Goal: Information Seeking & Learning: Learn about a topic

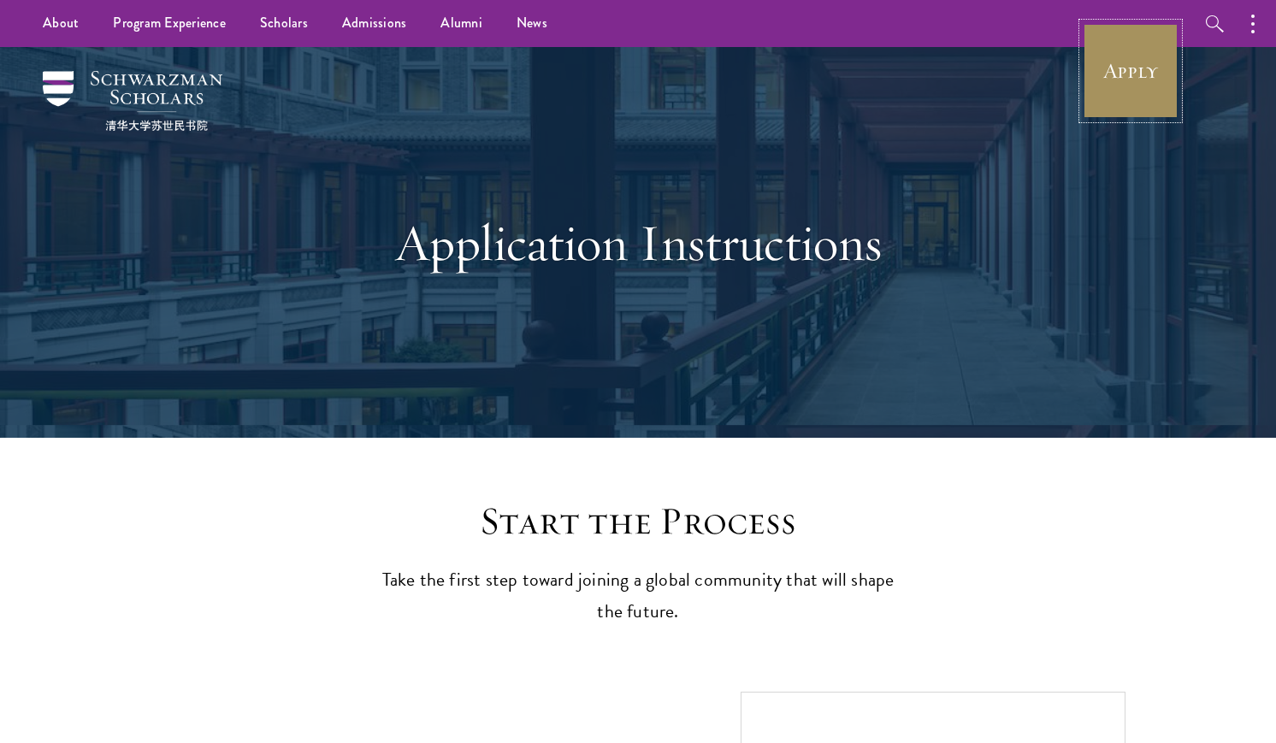
click at [1132, 74] on link "Apply" at bounding box center [1131, 71] width 96 height 96
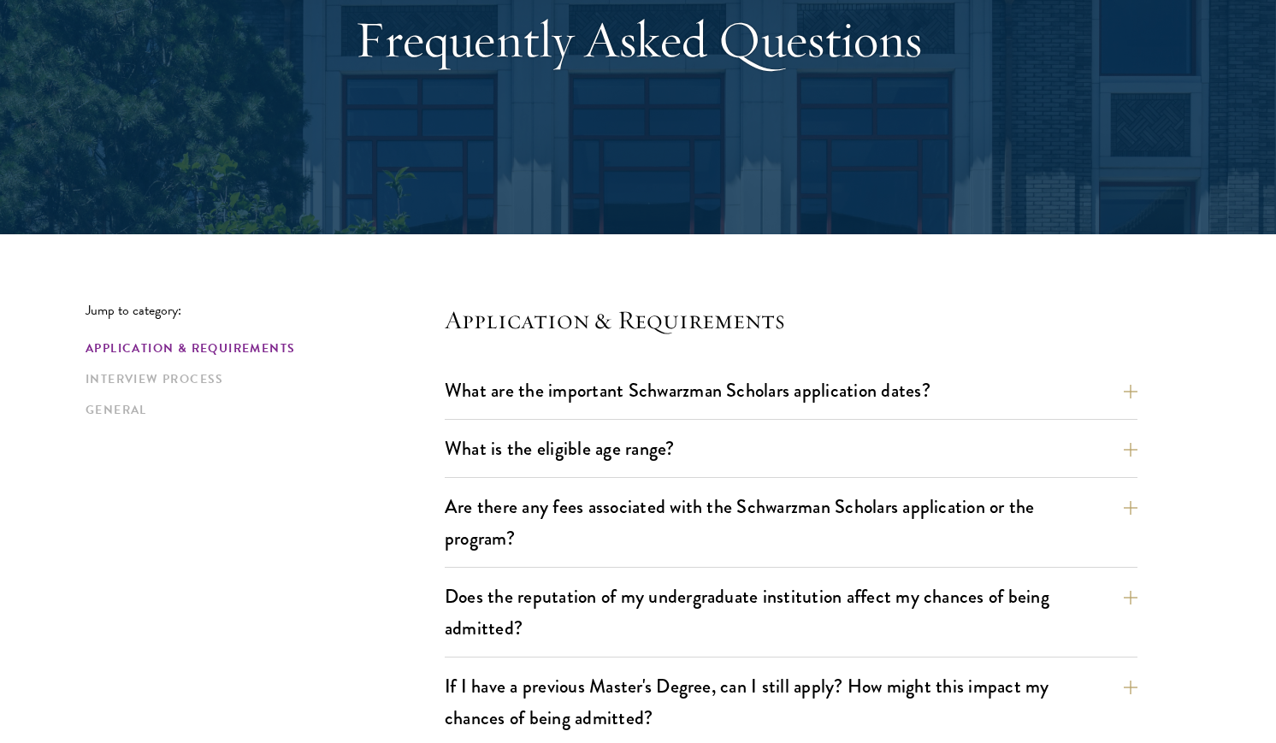
scroll to position [468, 0]
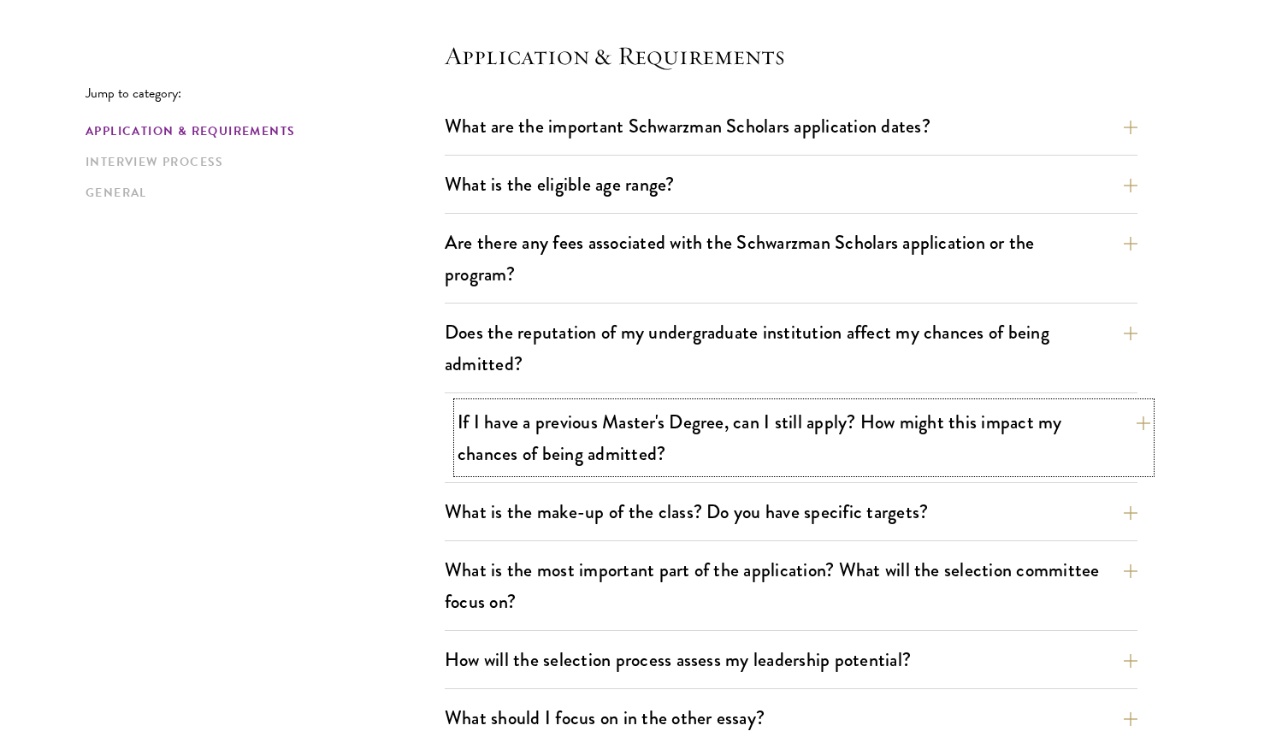
click at [549, 454] on button "If I have a previous Master's Degree, can I still apply? How might this impact …" at bounding box center [804, 438] width 693 height 70
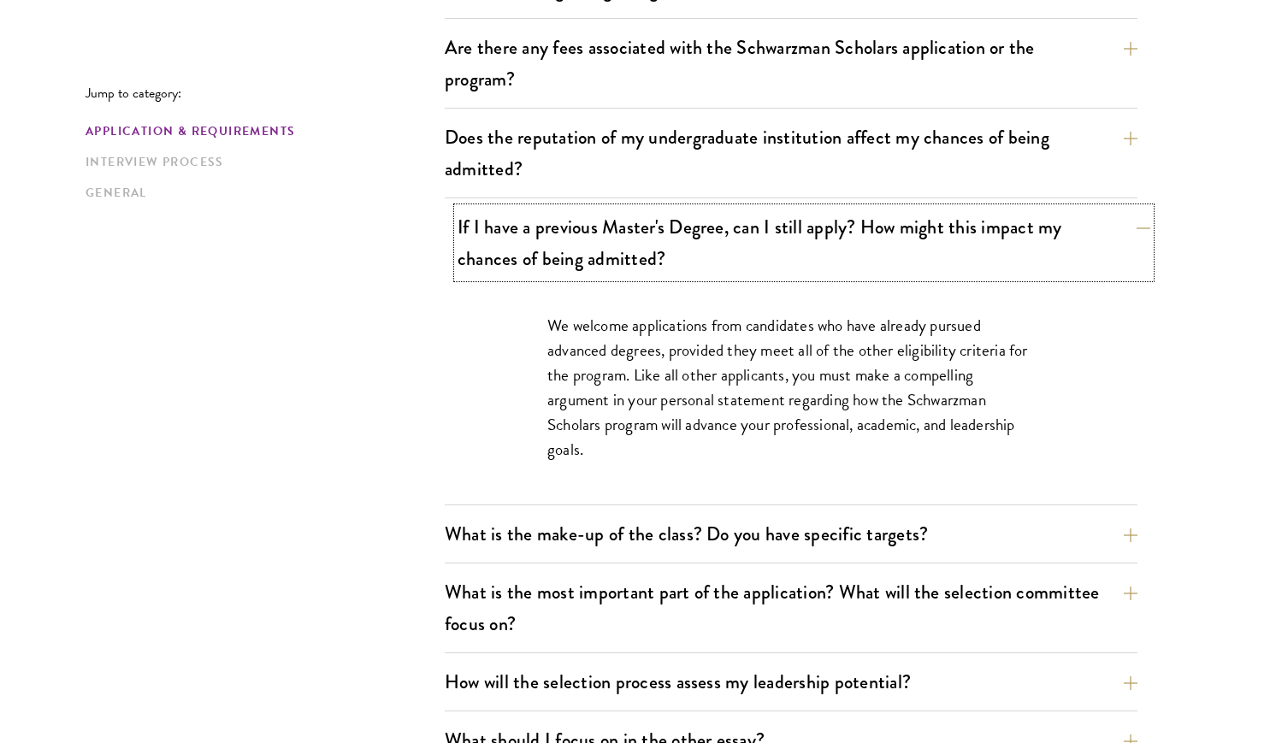
scroll to position [676, 0]
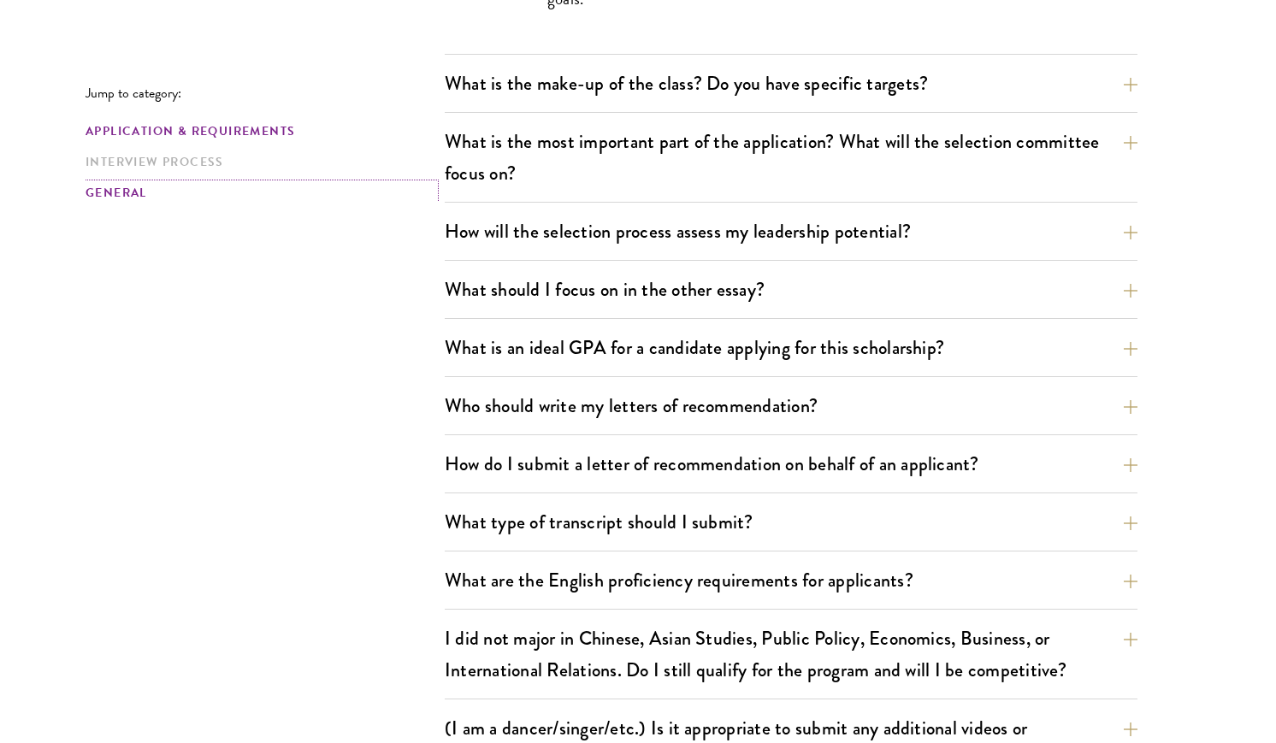
click at [133, 200] on link "General" at bounding box center [260, 193] width 349 height 18
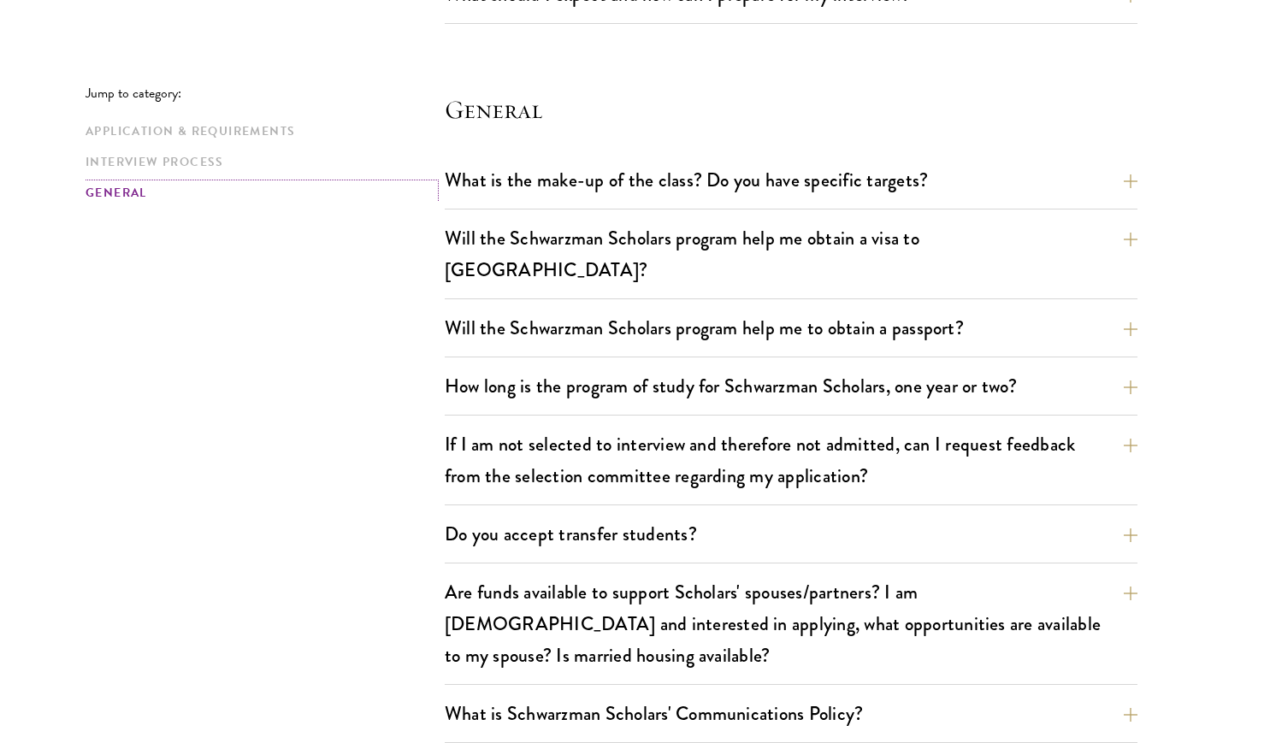
scroll to position [2663, 0]
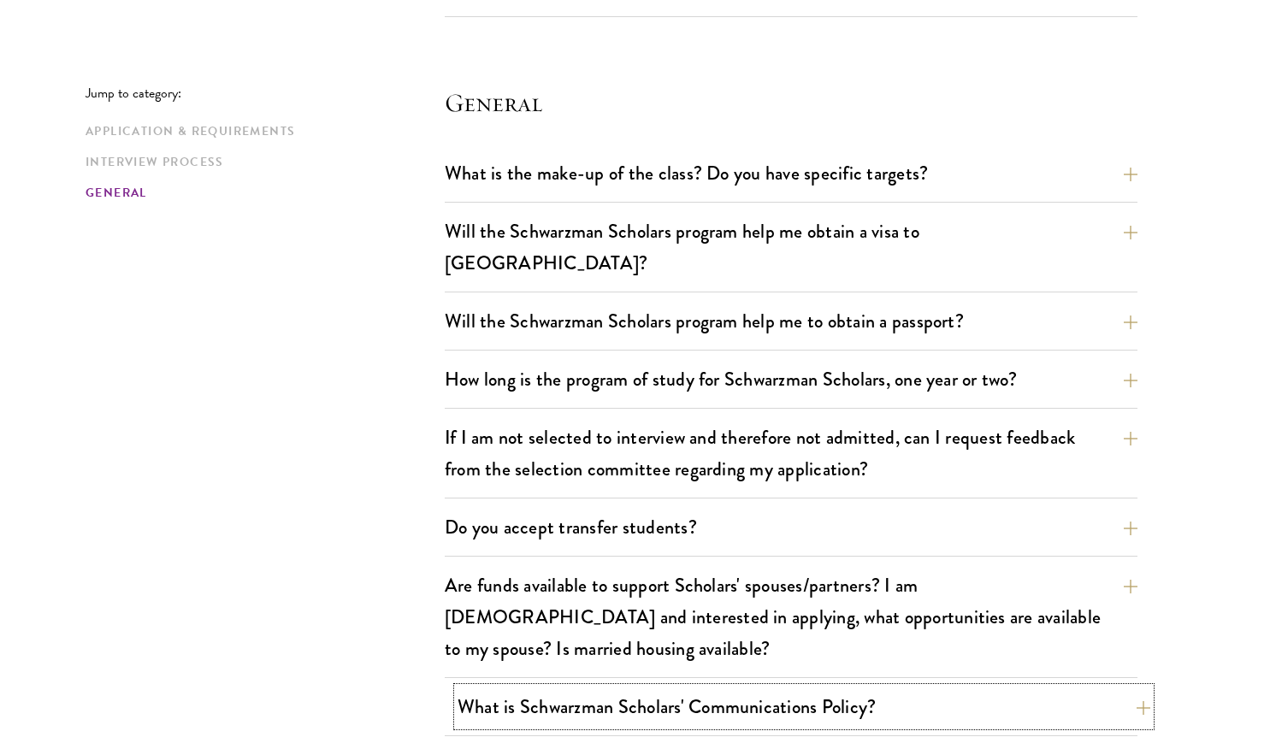
click at [549, 688] on button "What is Schwarzman Scholars' Communications Policy?" at bounding box center [804, 707] width 693 height 38
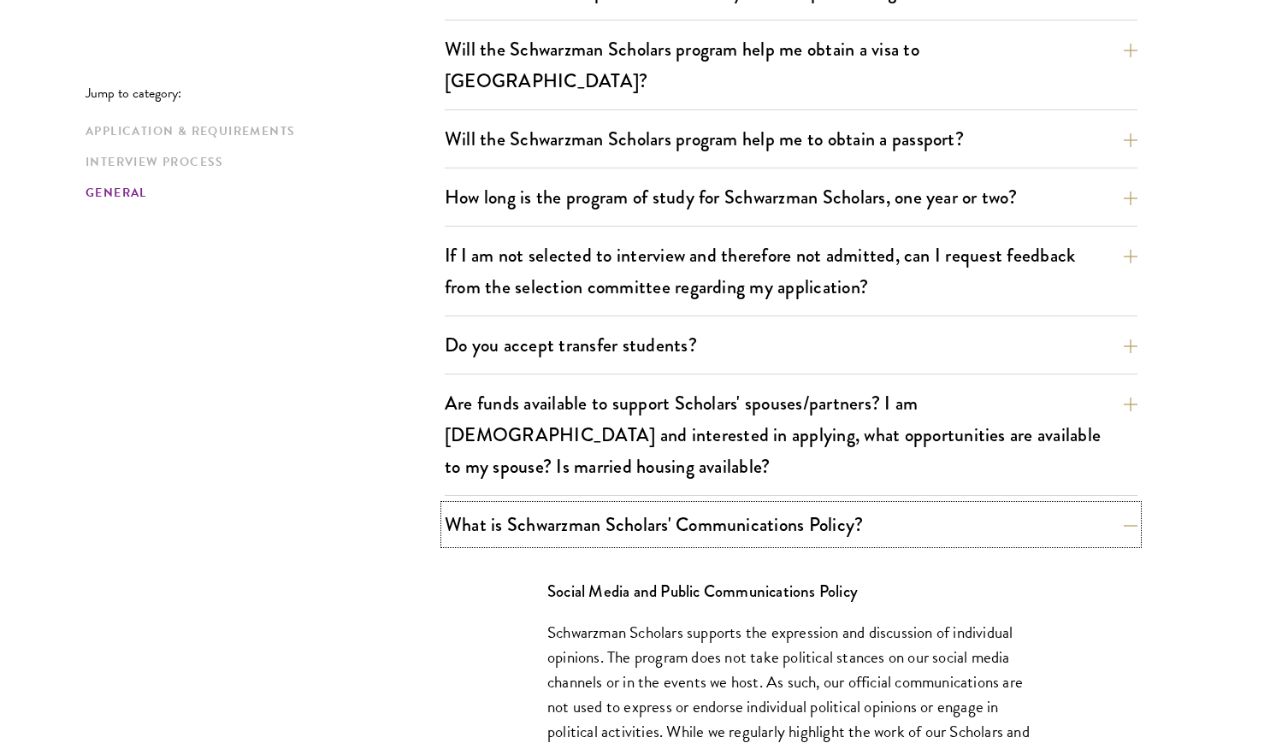
scroll to position [2632, 0]
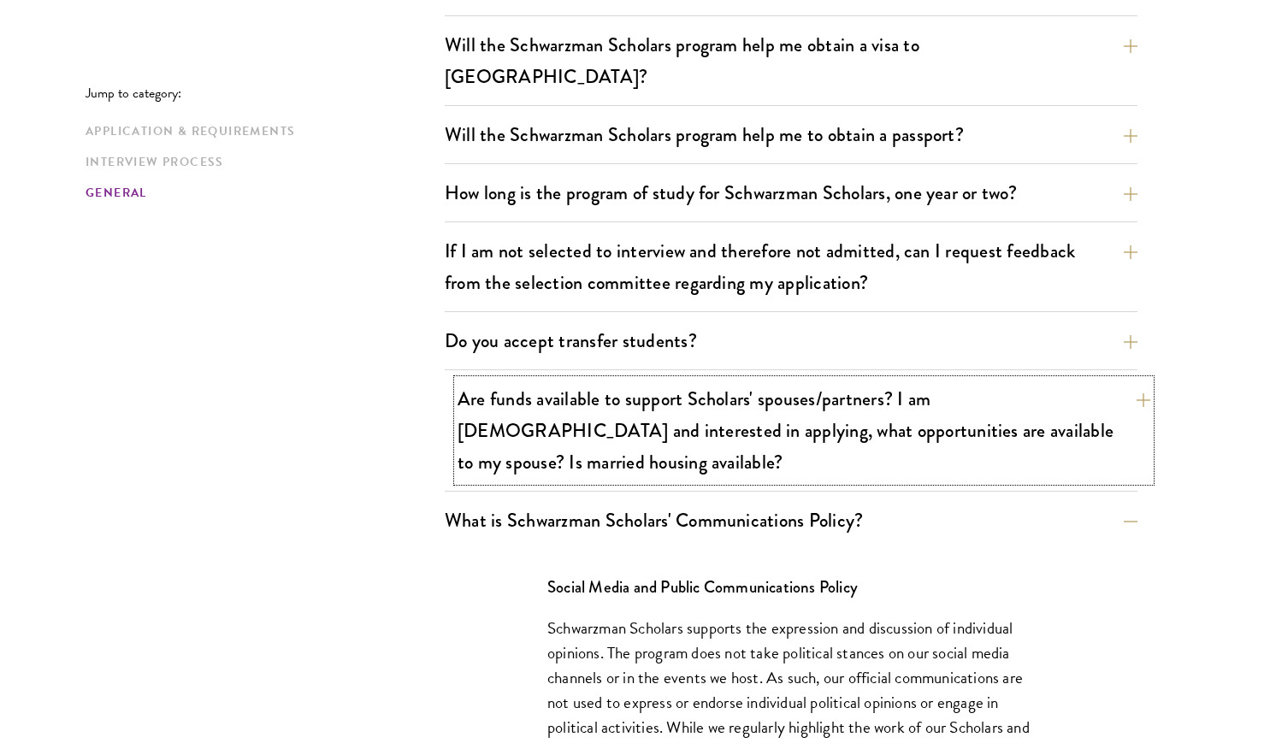
click at [517, 380] on button "Are funds available to support Scholars' spouses/partners? I am married and int…" at bounding box center [804, 431] width 693 height 102
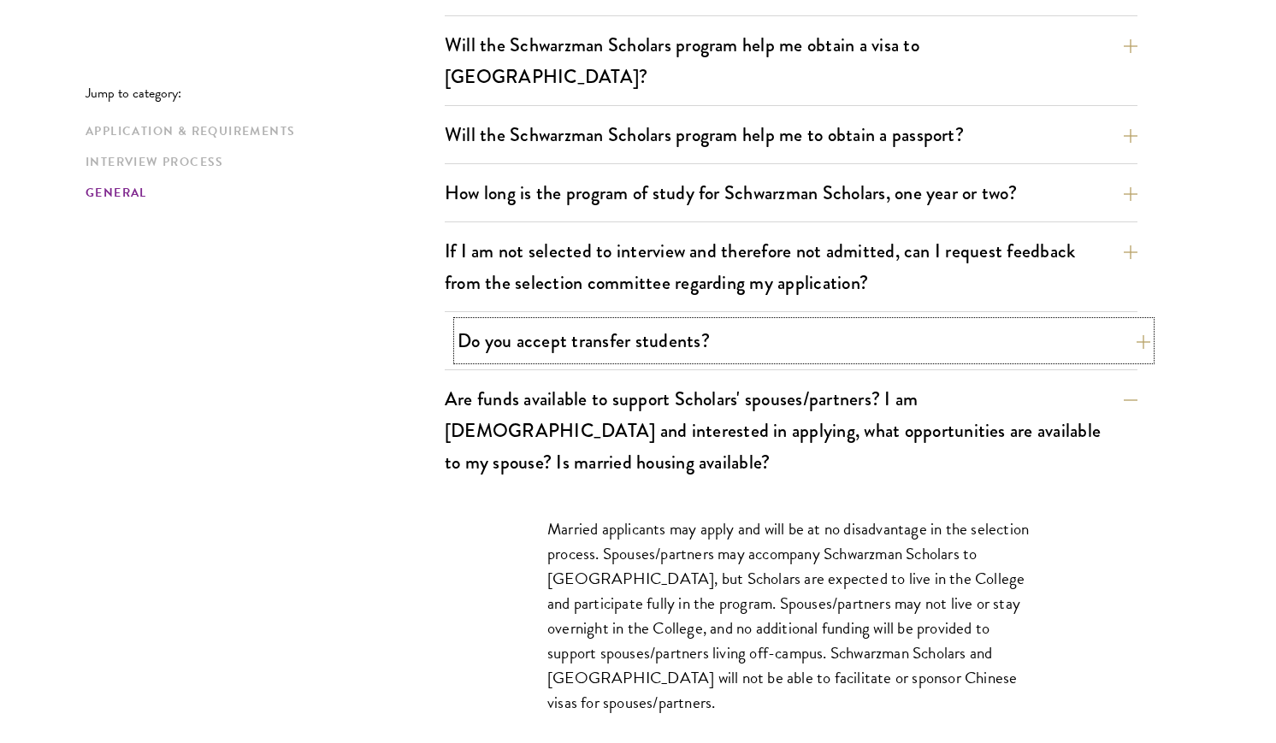
click at [522, 322] on button "Do you accept transfer students?" at bounding box center [804, 341] width 693 height 38
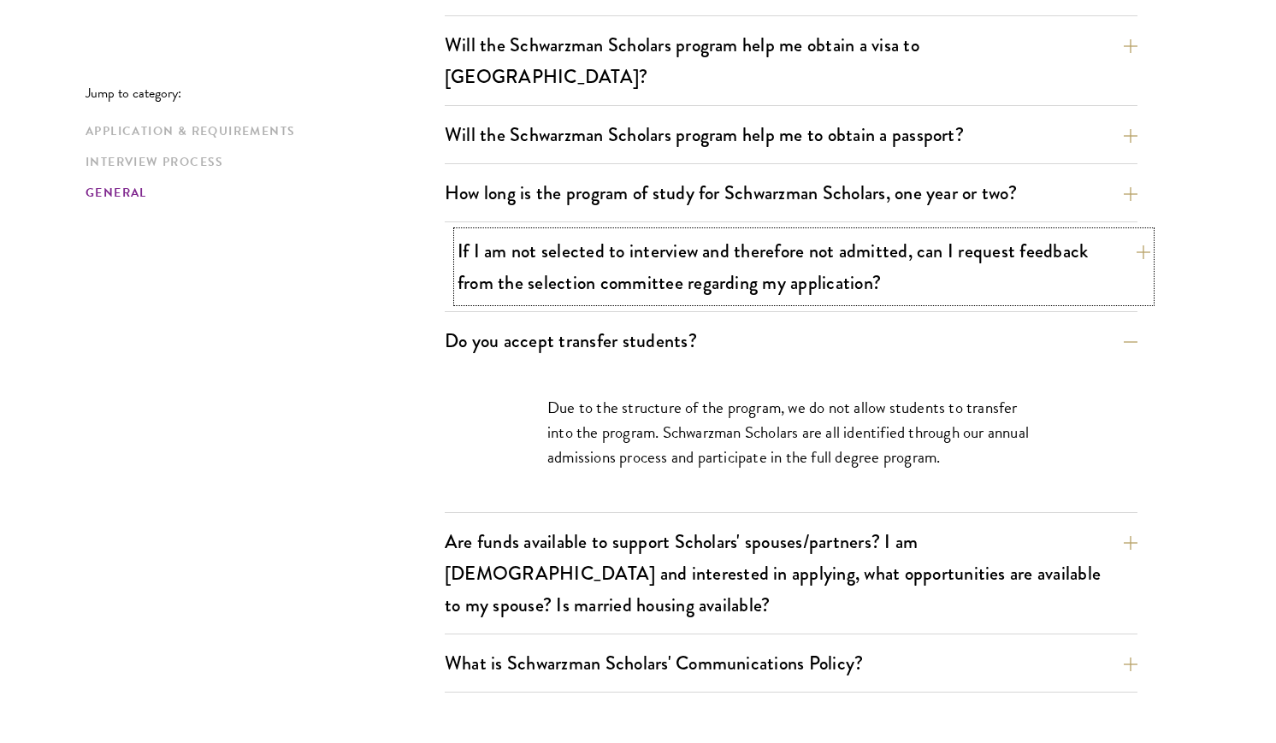
click at [528, 251] on button "If I am not selected to interview and therefore not admitted, can I request fee…" at bounding box center [804, 267] width 693 height 70
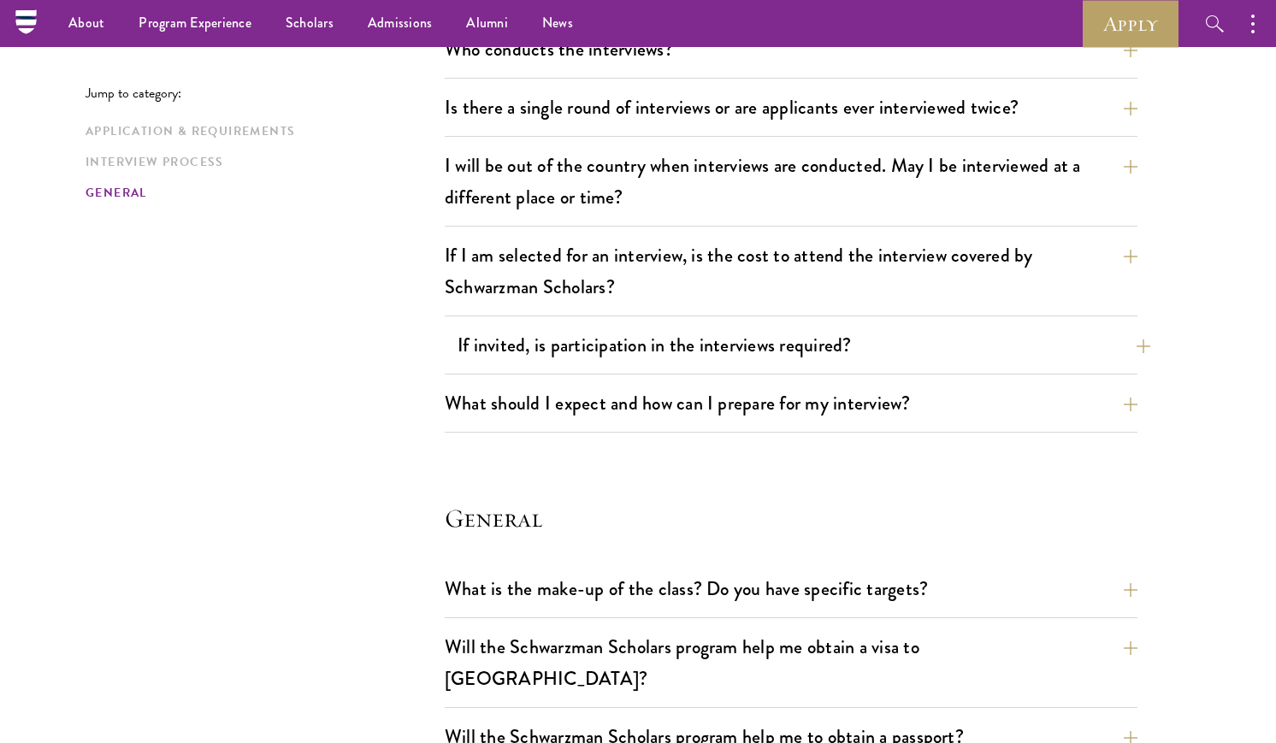
scroll to position [2016, 0]
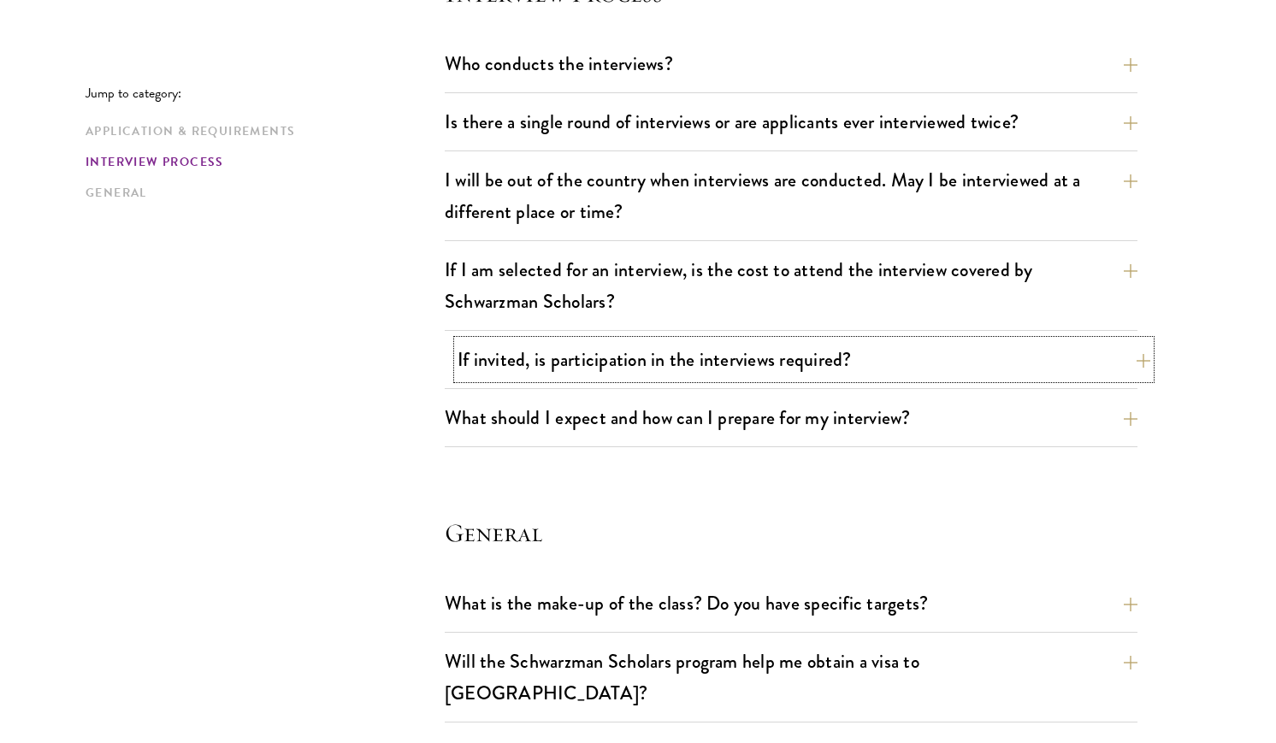
click at [551, 366] on button "If invited, is participation in the interviews required?" at bounding box center [804, 359] width 693 height 38
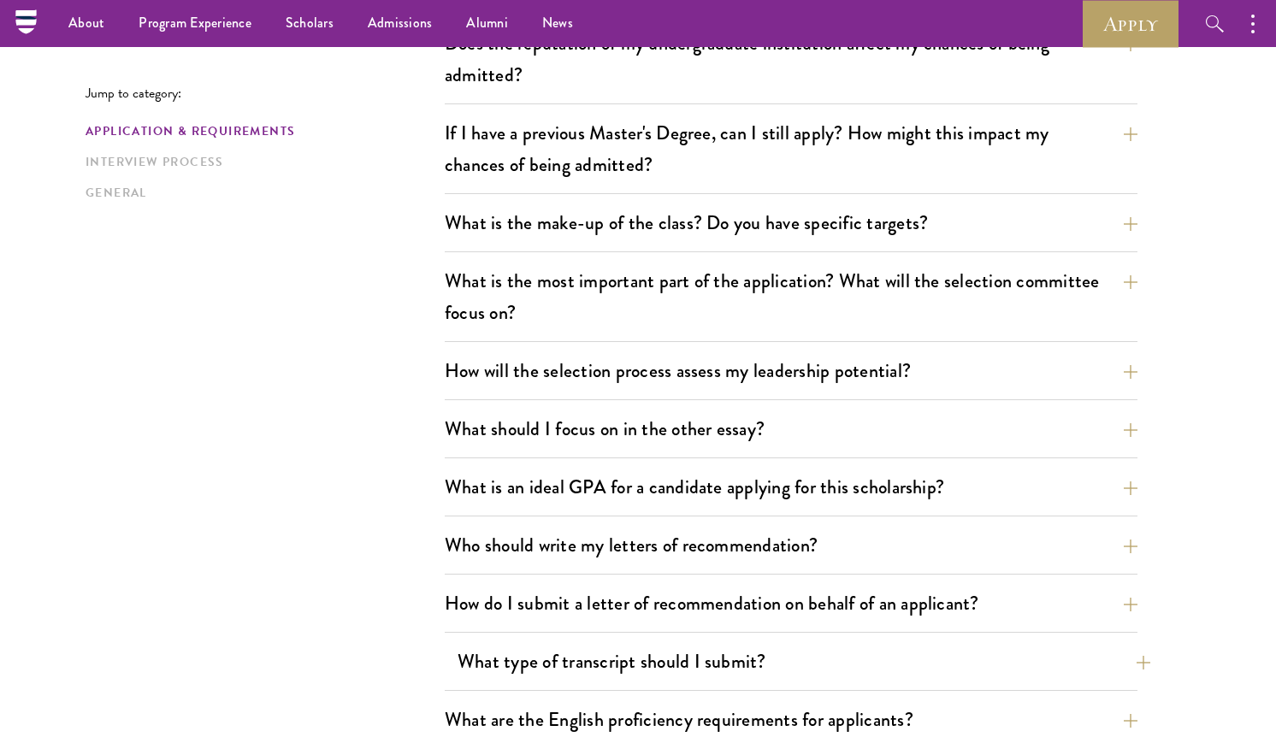
scroll to position [701, 0]
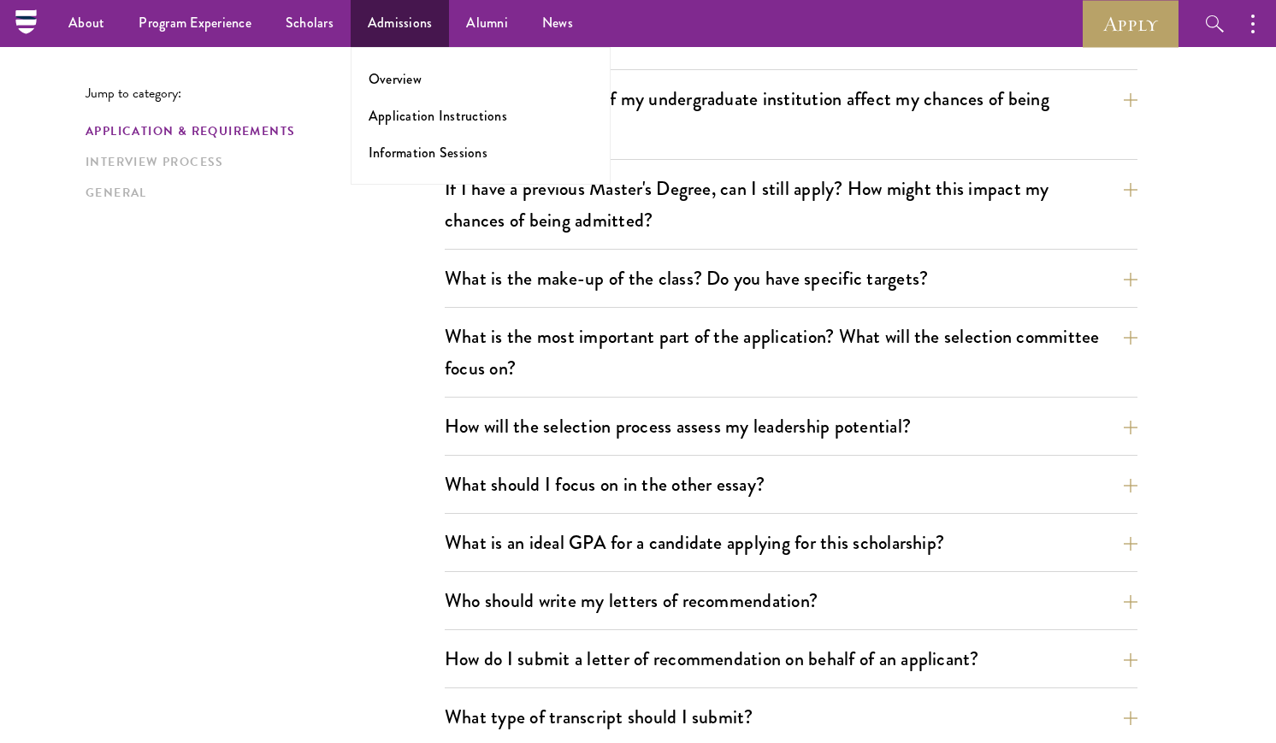
click at [404, 104] on ul "Overview Application Instructions Information Sessions" at bounding box center [481, 116] width 260 height 138
click at [410, 116] on link "Application Instructions" at bounding box center [438, 116] width 139 height 20
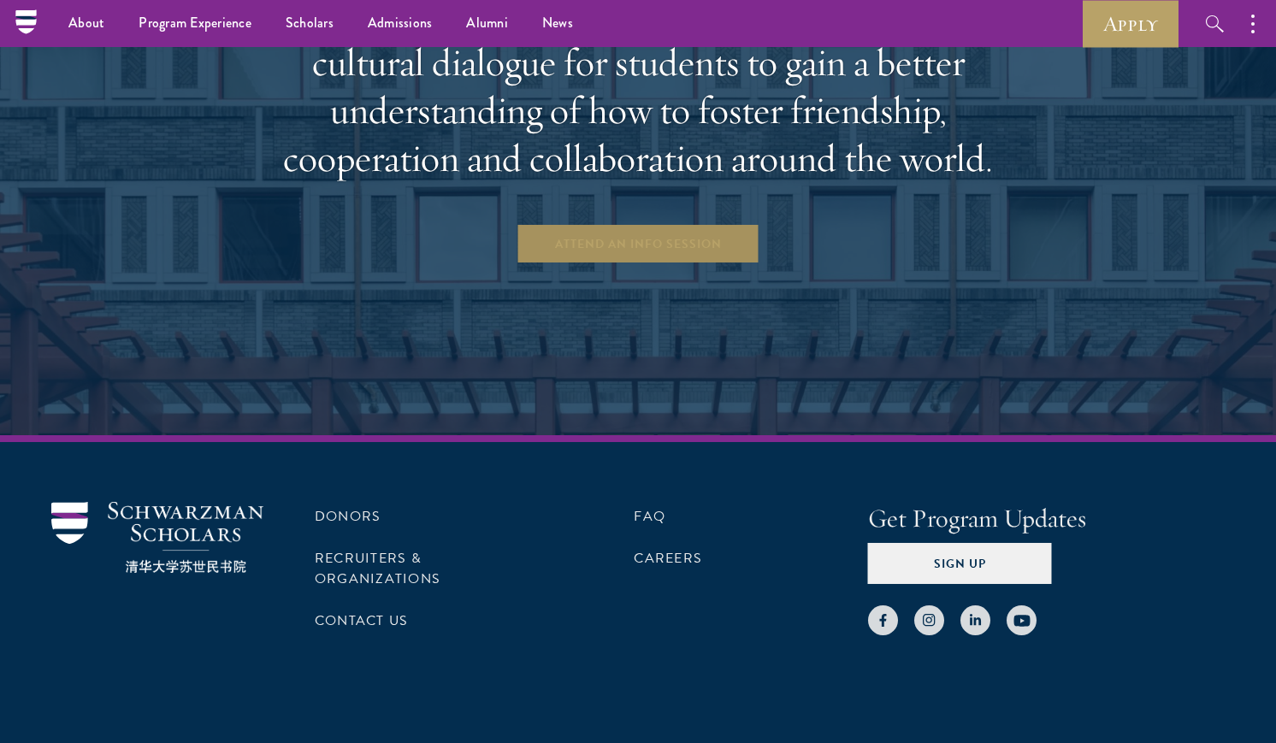
scroll to position [3269, 0]
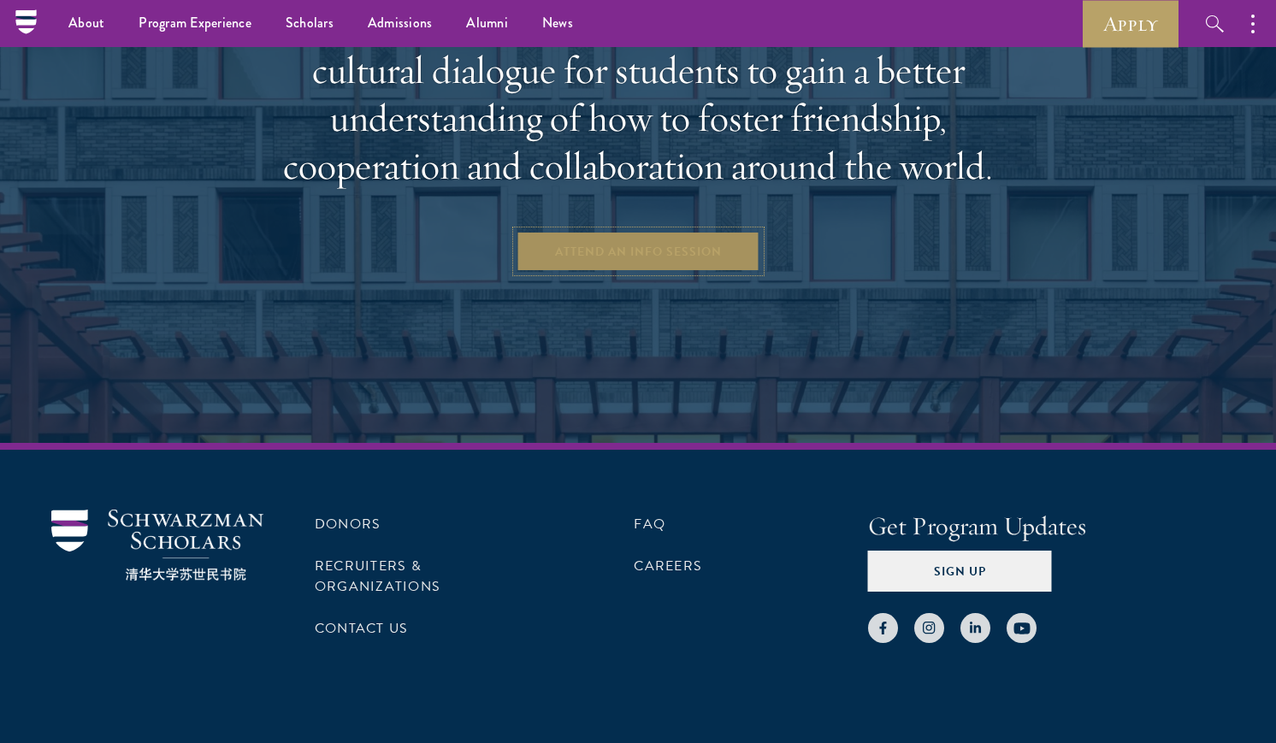
click at [561, 252] on link "Attend an Info Session" at bounding box center [639, 251] width 244 height 41
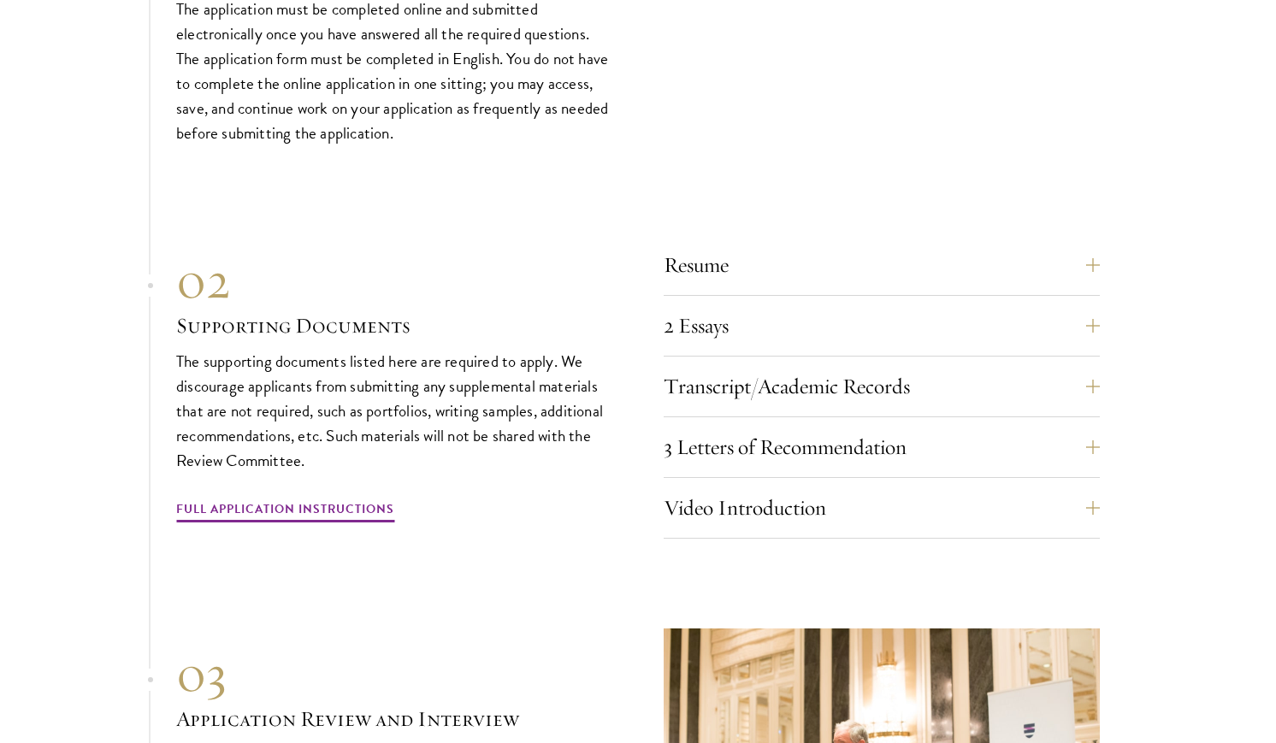
scroll to position [5567, 0]
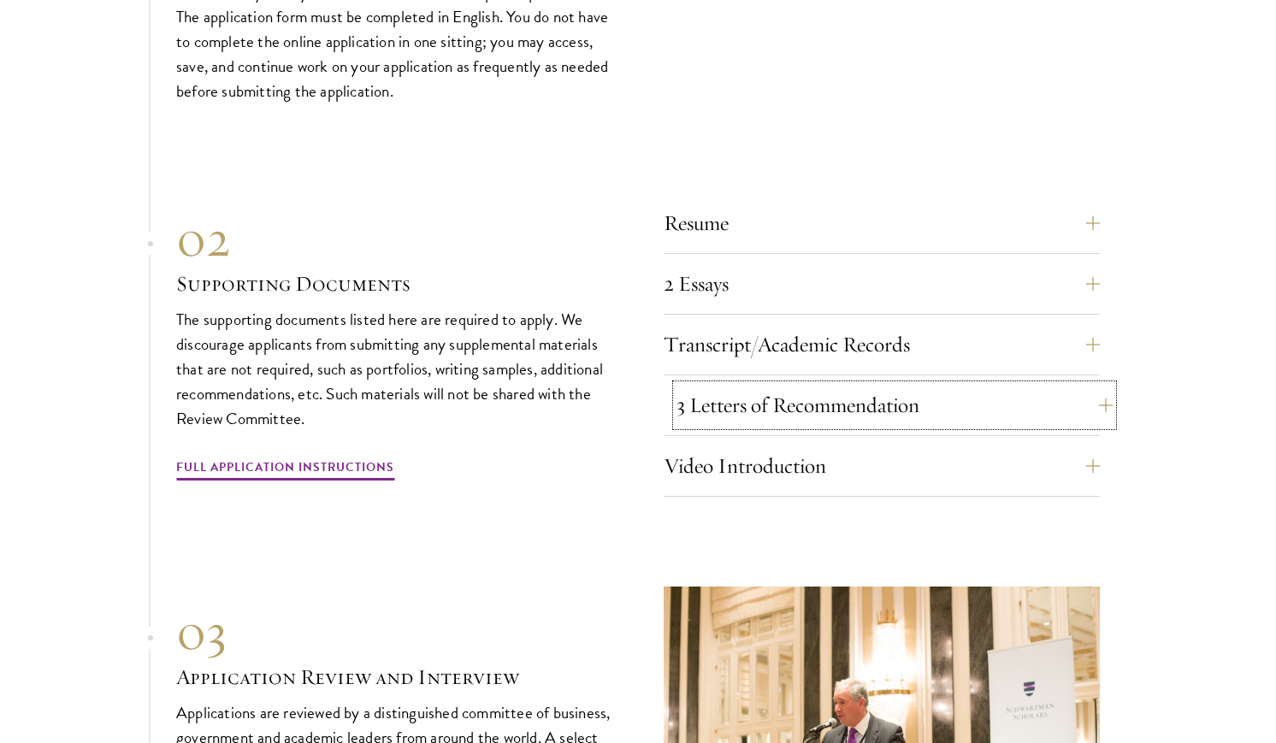
click at [756, 408] on button "3 Letters of Recommendation" at bounding box center [894, 405] width 436 height 41
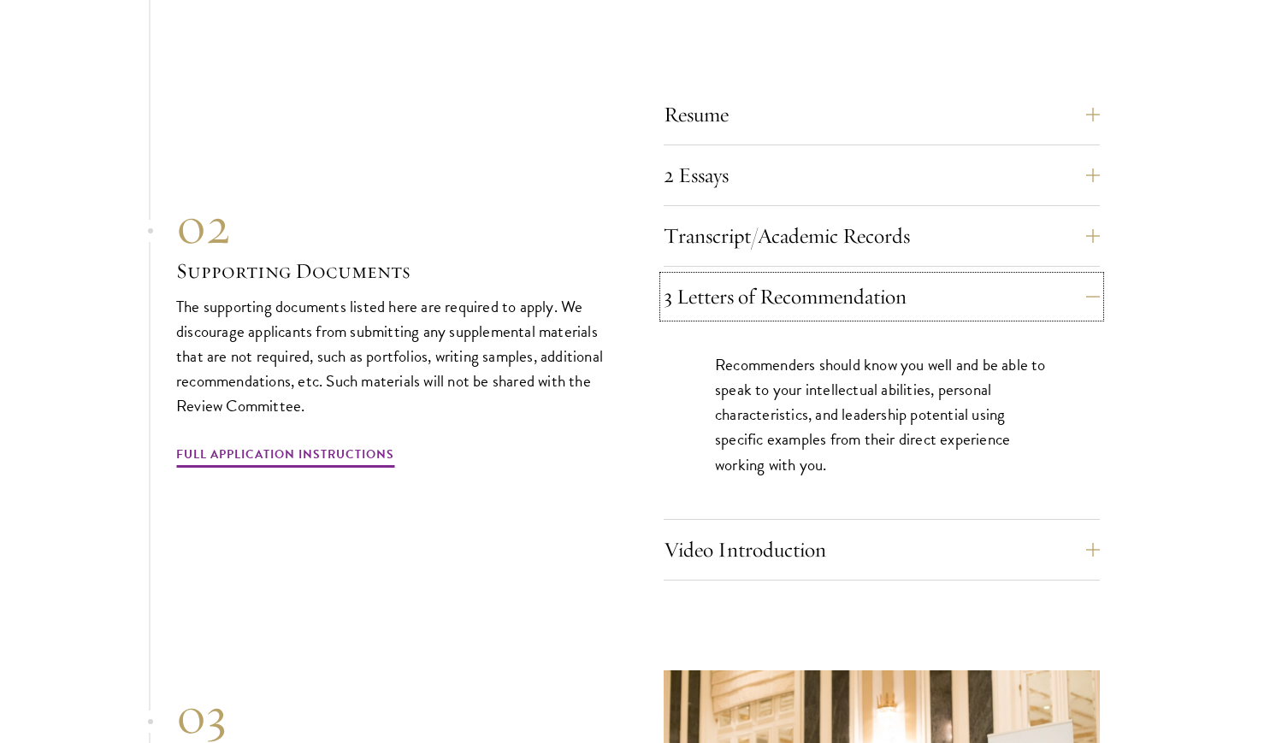
scroll to position [5747, 0]
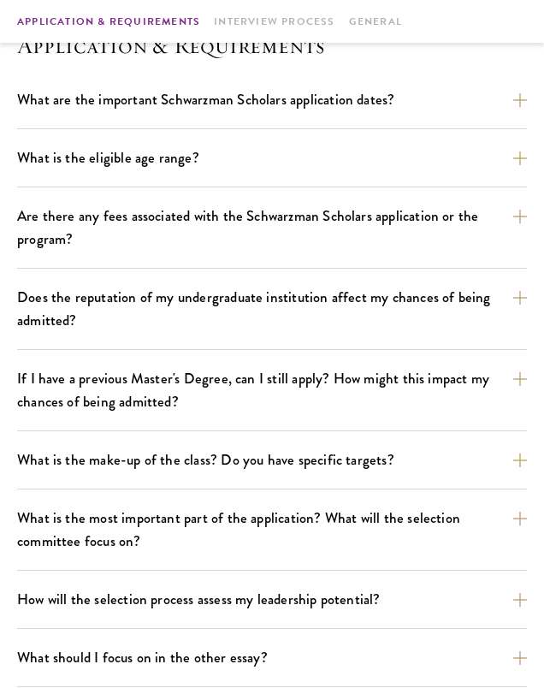
scroll to position [517, 0]
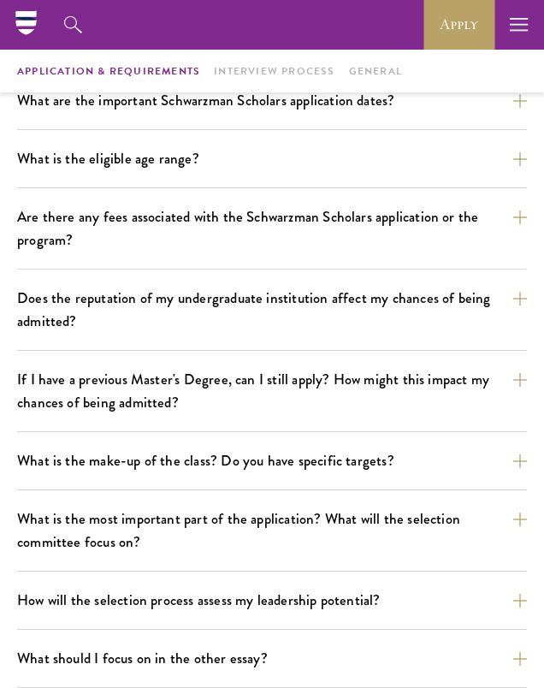
click at [464, 268] on div "Are there any fees associated with the Schwarzman Scholars application or the p…" at bounding box center [272, 236] width 510 height 68
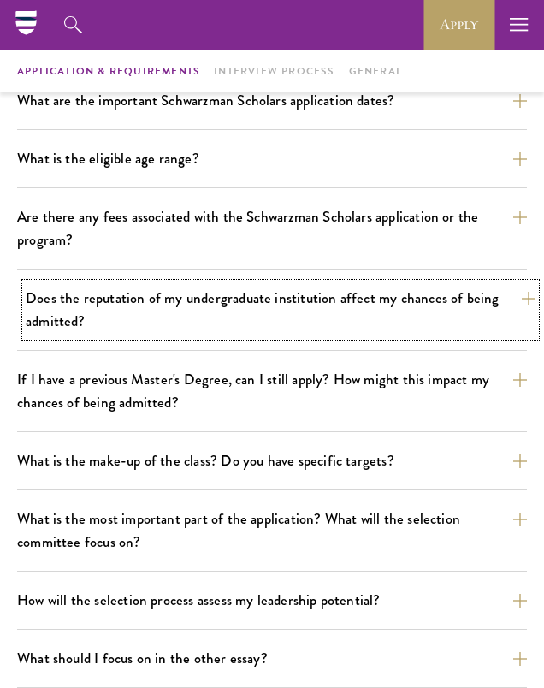
click at [464, 305] on button "Does the reputation of my undergraduate institution affect my chances of being …" at bounding box center [281, 309] width 510 height 53
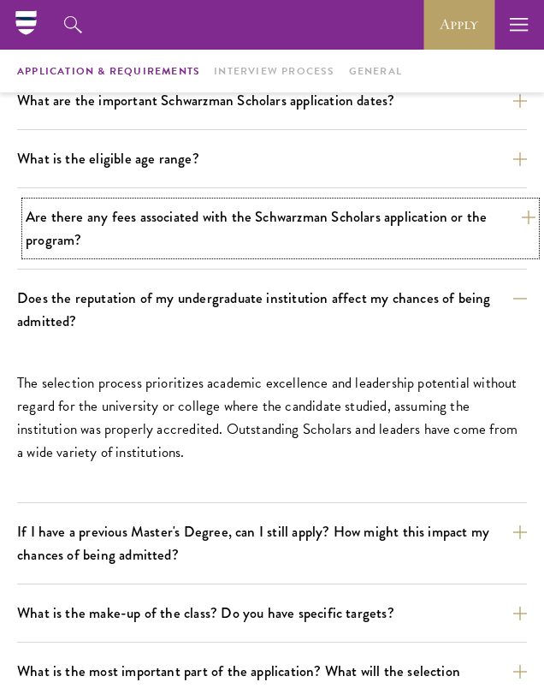
click at [459, 243] on button "Are there any fees associated with the Schwarzman Scholars application or the p…" at bounding box center [281, 228] width 510 height 53
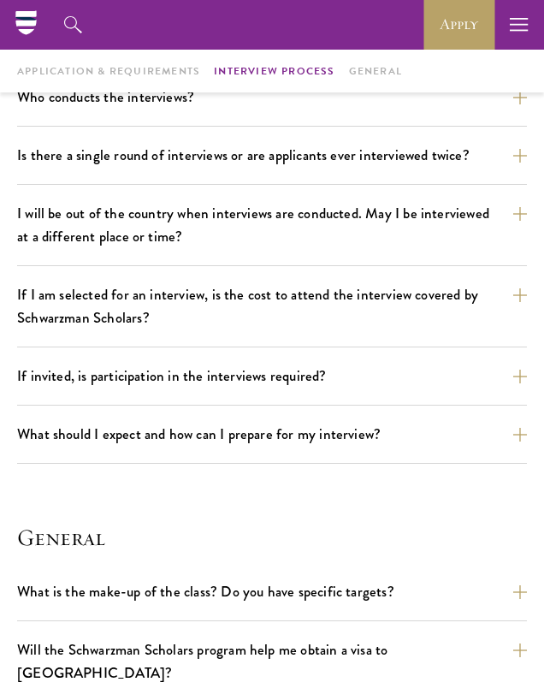
scroll to position [2146, 0]
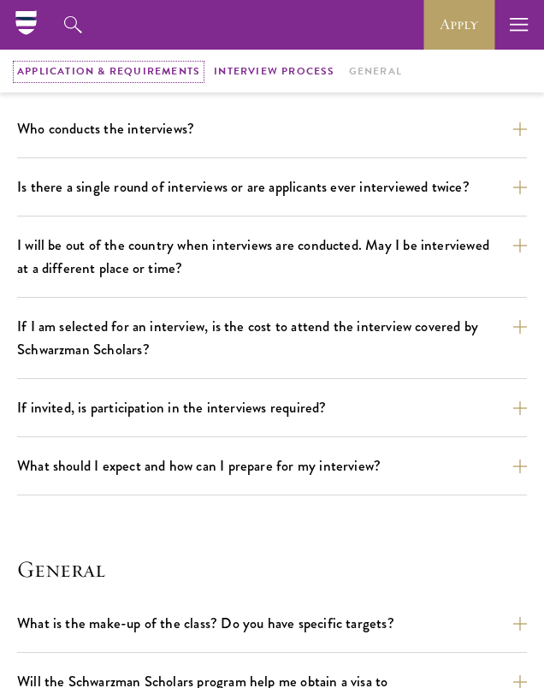
click at [160, 70] on link "Application & Requirements" at bounding box center [108, 72] width 183 height 14
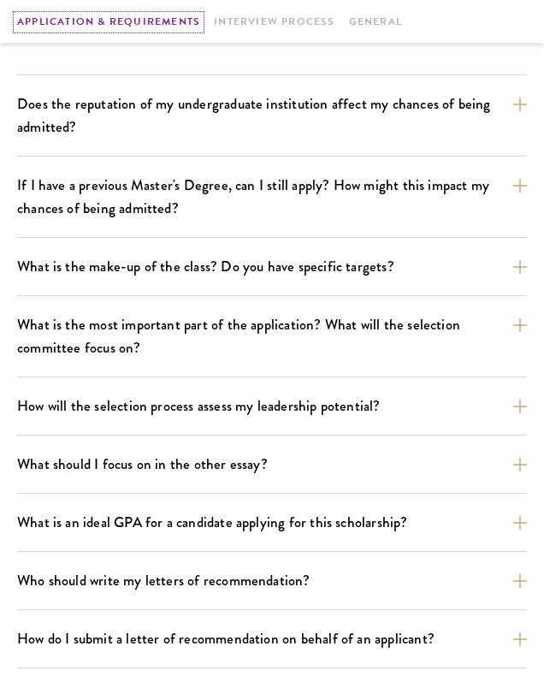
scroll to position [935, 0]
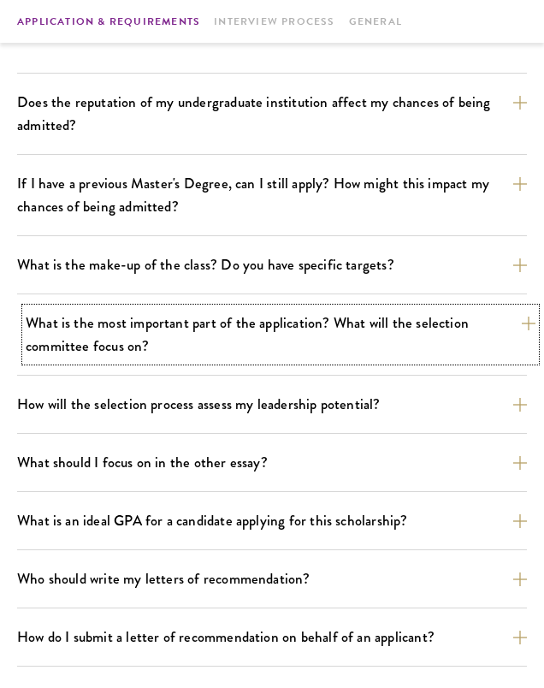
click at [291, 322] on button "What is the most important part of the application? What will the selection com…" at bounding box center [281, 334] width 510 height 53
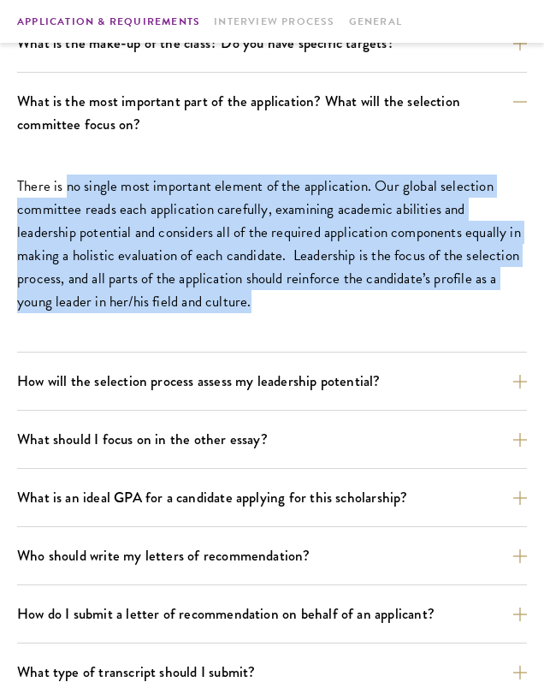
drag, startPoint x: 68, startPoint y: 192, endPoint x: 209, endPoint y: 292, distance: 173.0
click at [209, 292] on p "There is no single most important element of the application. Our global select…" at bounding box center [272, 243] width 510 height 139
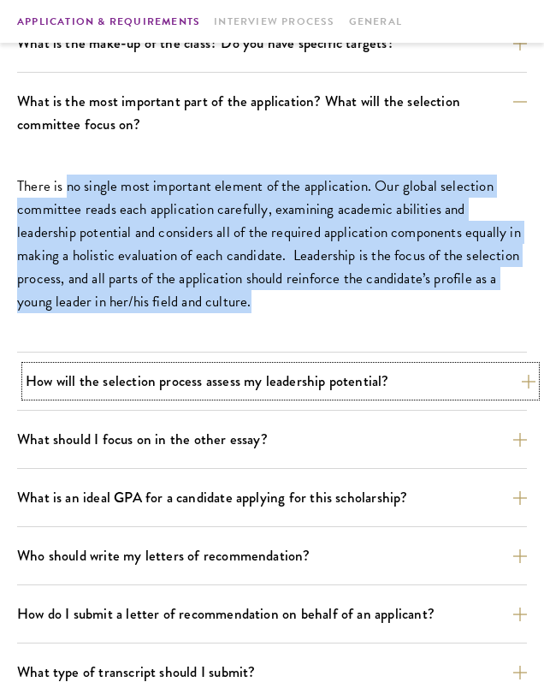
click at [245, 372] on button "How will the selection process assess my leadership potential?" at bounding box center [281, 381] width 510 height 30
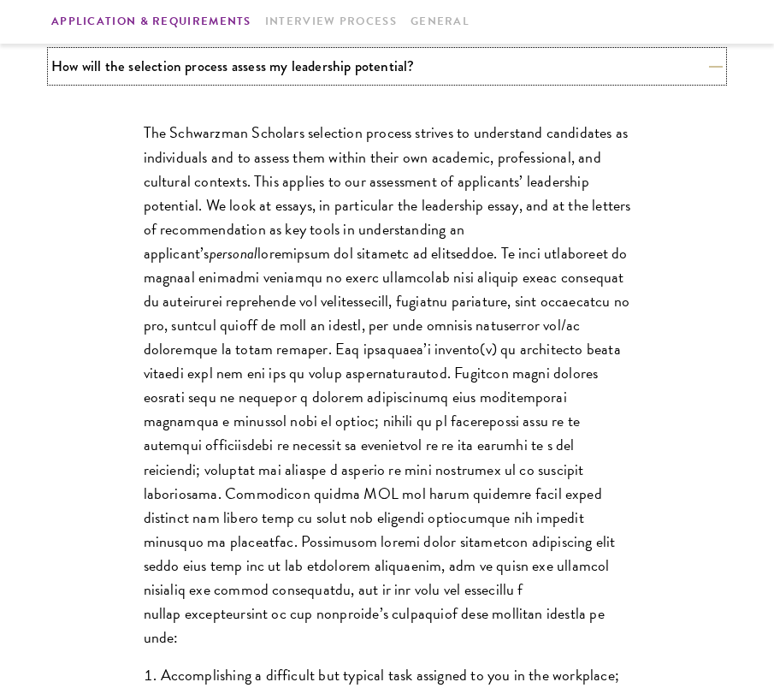
scroll to position [995, 0]
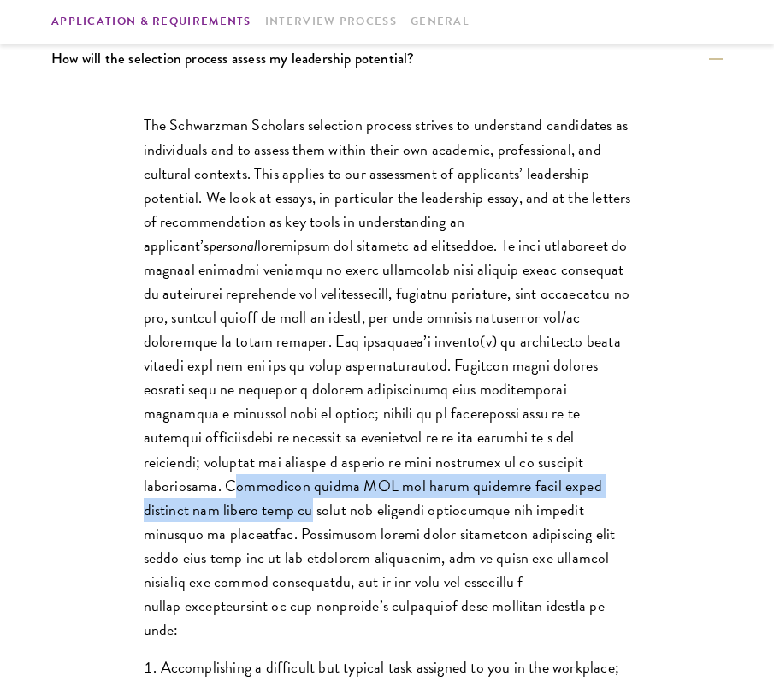
drag, startPoint x: 540, startPoint y: 463, endPoint x: 564, endPoint y: 487, distance: 35.1
click at [543, 487] on p "The Schwarzman Scholars selection process strives to understand candidates as i…" at bounding box center [387, 377] width 487 height 528
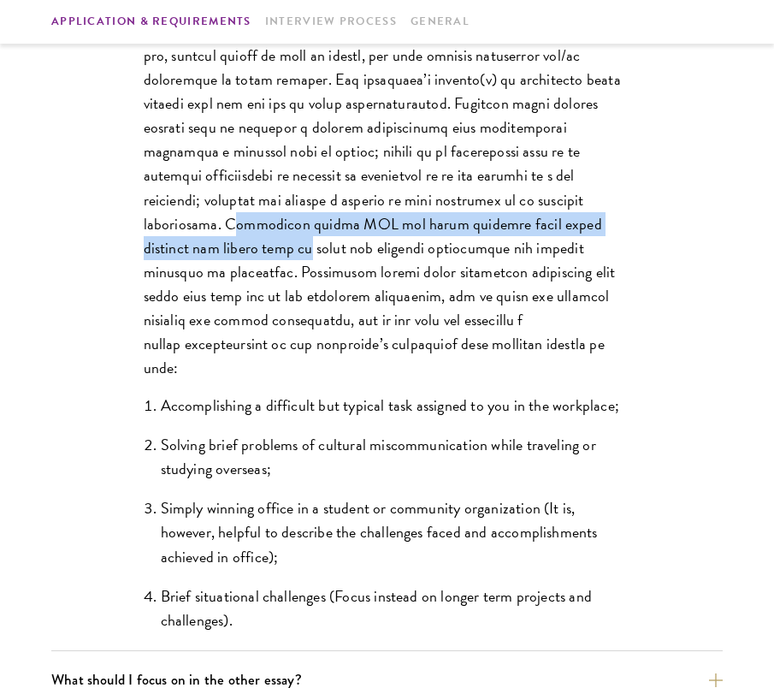
scroll to position [1261, 0]
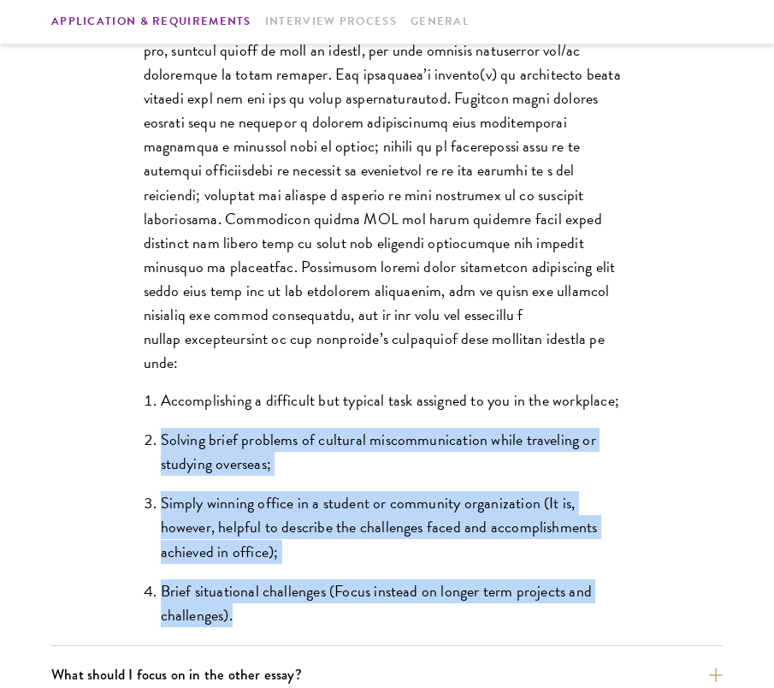
drag, startPoint x: 247, startPoint y: 599, endPoint x: 150, endPoint y: 394, distance: 227.2
click at [150, 394] on ol "Accomplishing a difficult but typical task assigned to you in the workplace; So…" at bounding box center [387, 507] width 487 height 239
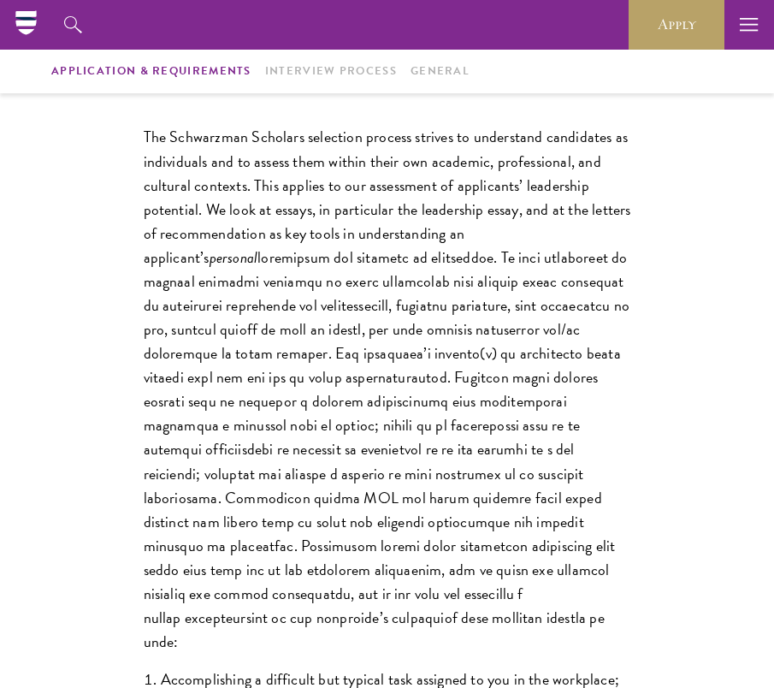
scroll to position [947, 0]
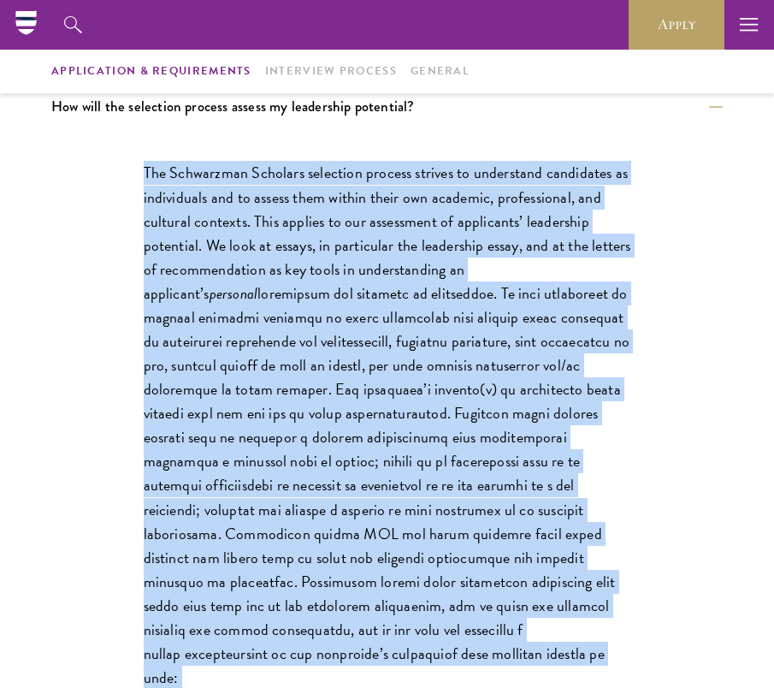
click at [146, 168] on p "The Schwarzman Scholars selection process strives to understand candidates as i…" at bounding box center [387, 425] width 487 height 528
copy div "Lor Ipsumdolor Sitametc adipiscin elitsed doeiusm te incididunt utlaboreet do m…"
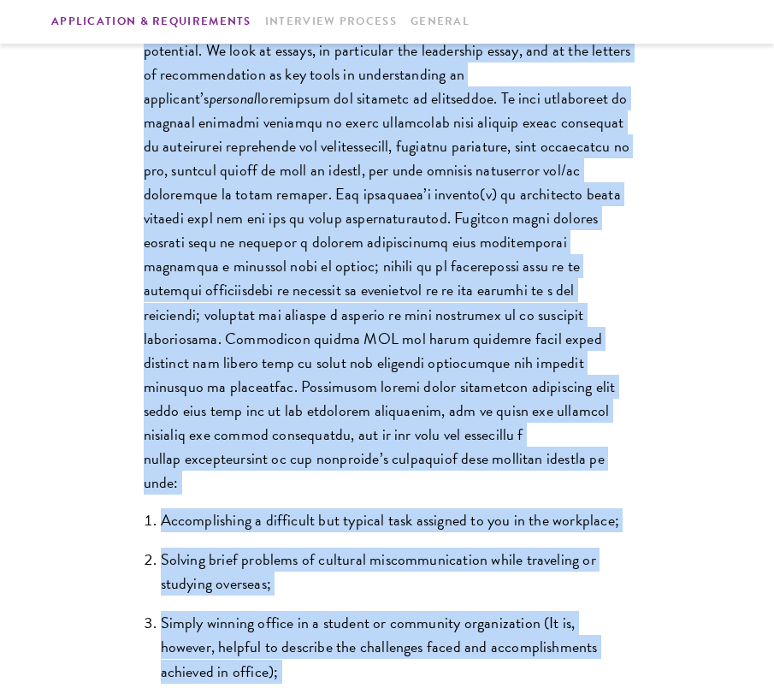
scroll to position [1201, 0]
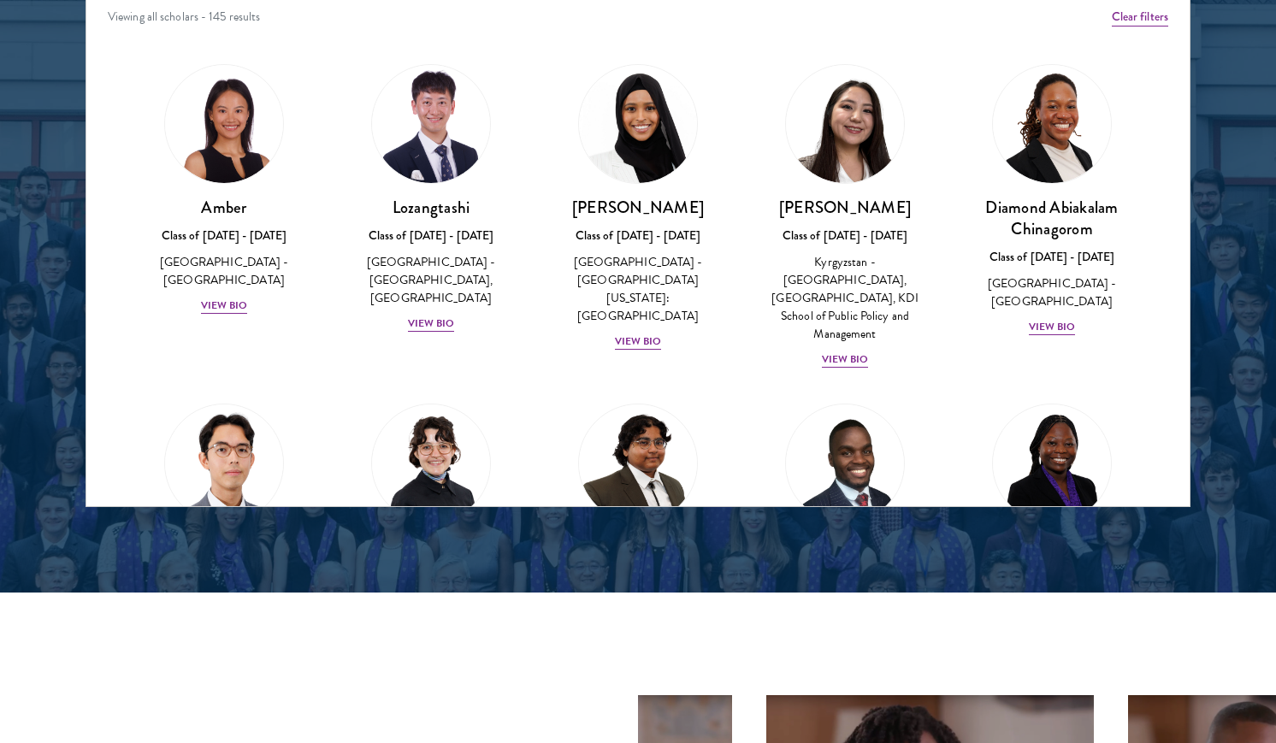
scroll to position [2398, 0]
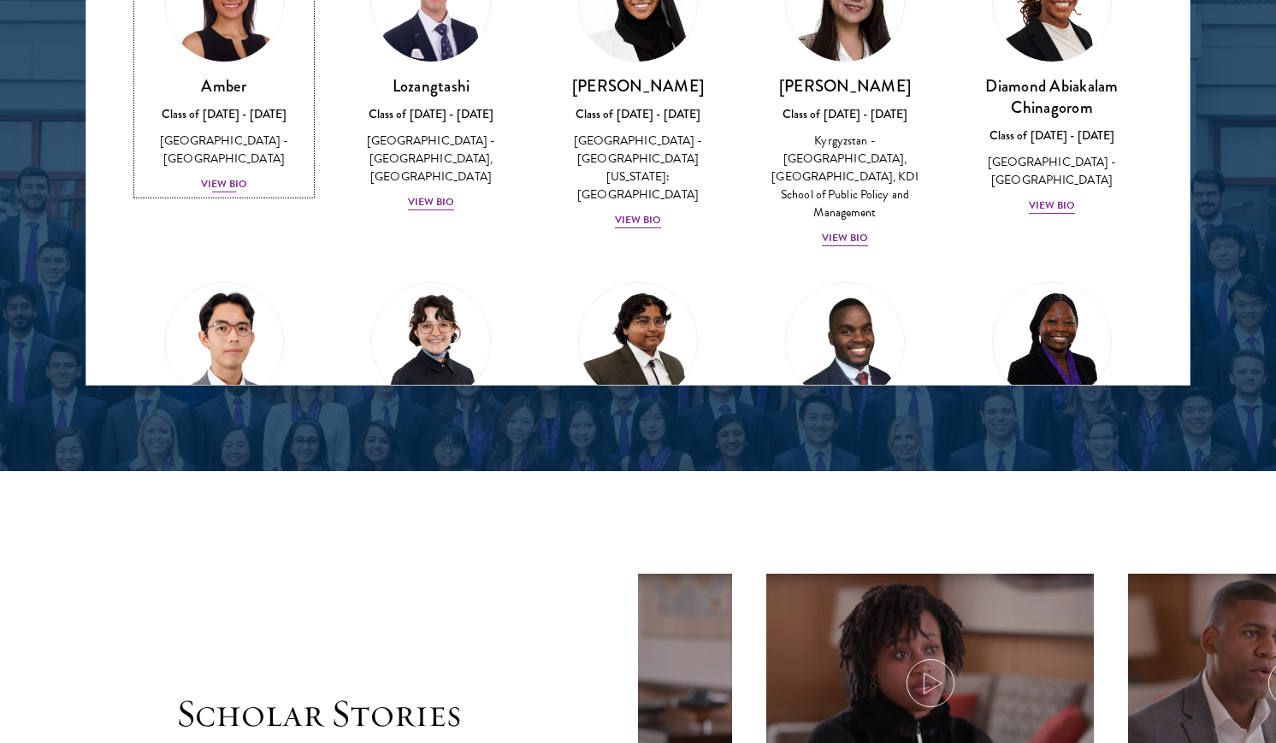
click at [237, 85] on h3 "Amber" at bounding box center [224, 85] width 173 height 21
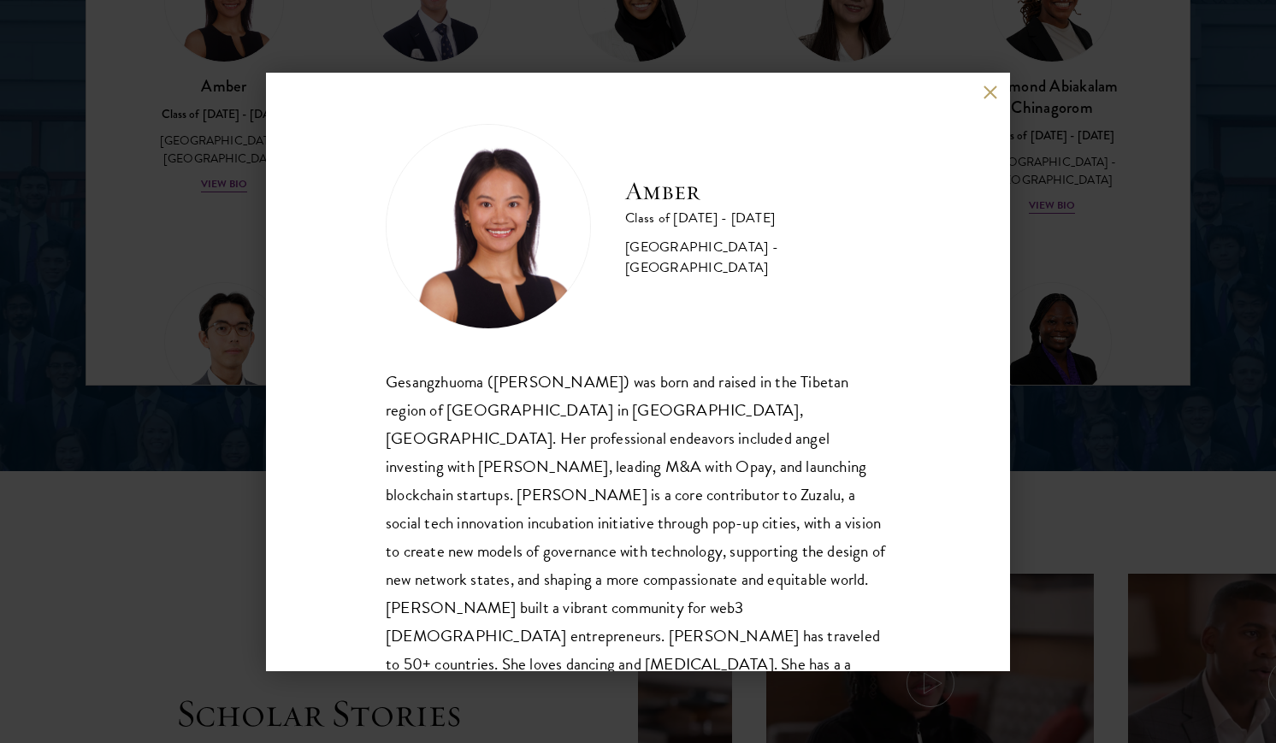
click at [216, 369] on div "Amber Class of 2025 - 2026 China - Peking University Gesangzhuoma (Amber) was b…" at bounding box center [638, 371] width 1276 height 743
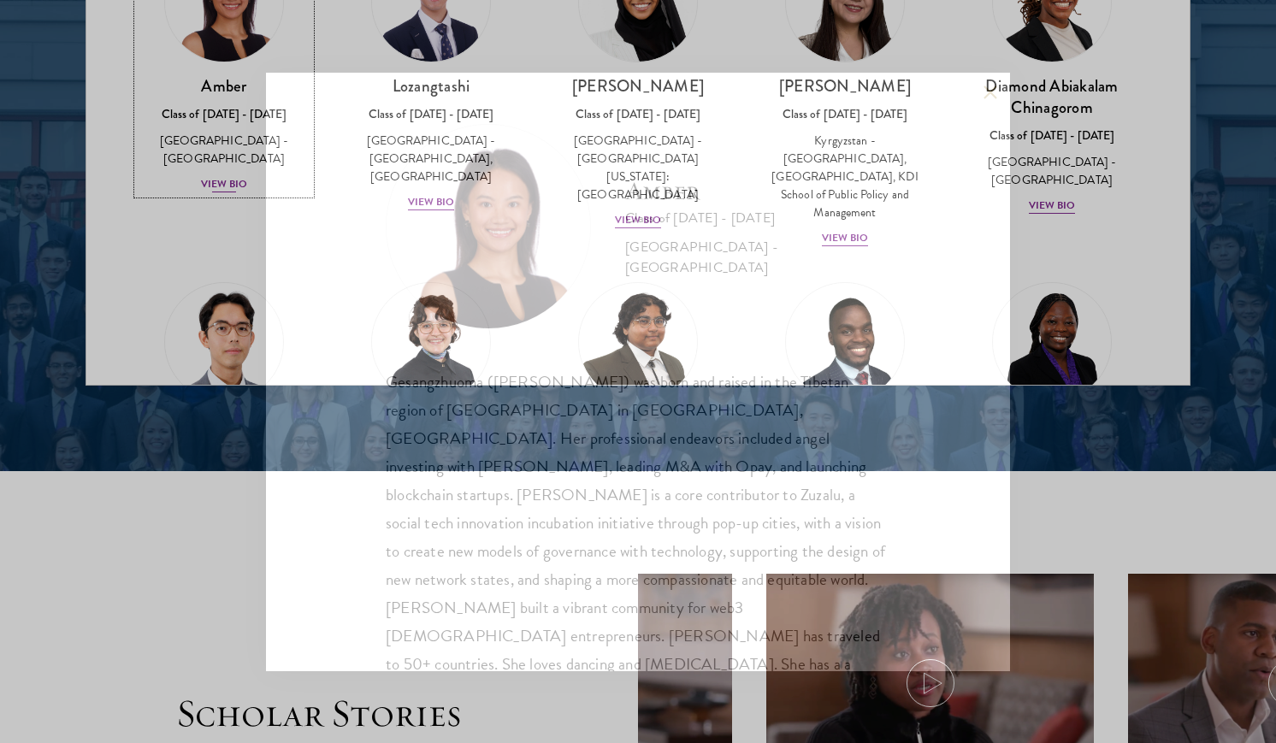
scroll to position [2341, 0]
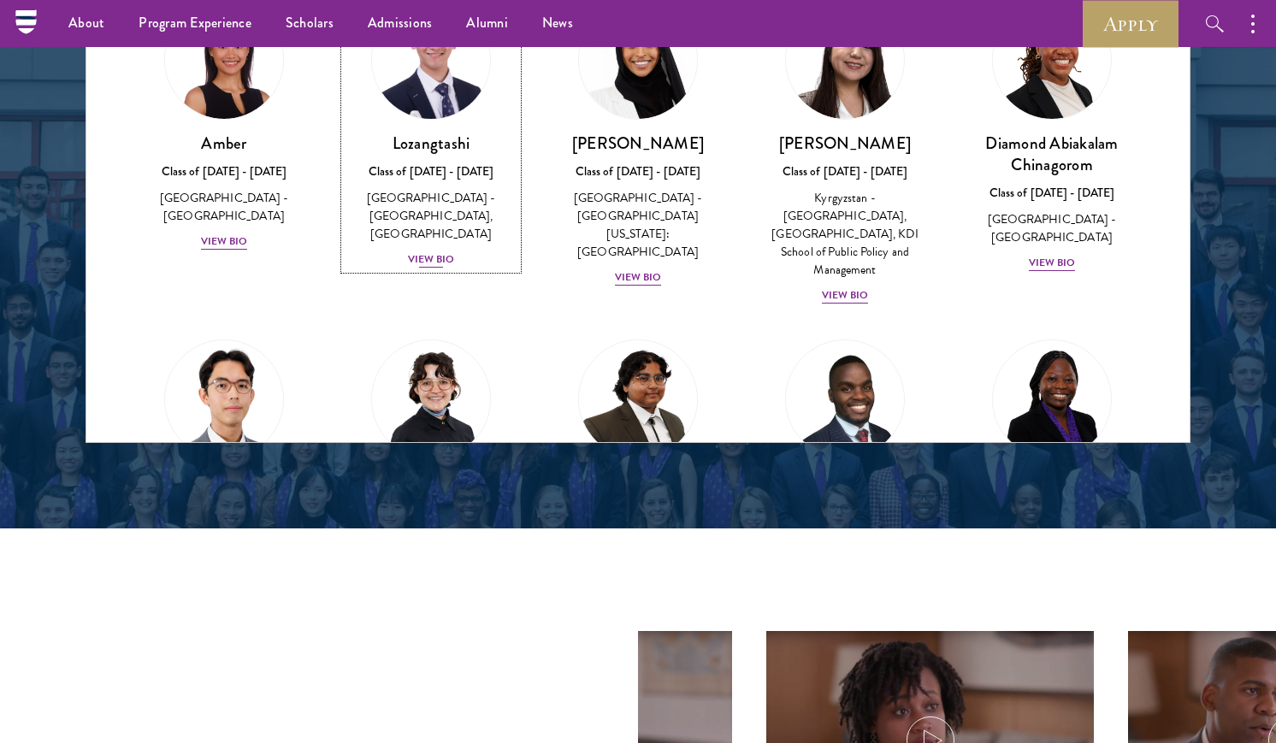
click at [414, 106] on img at bounding box center [431, 60] width 130 height 130
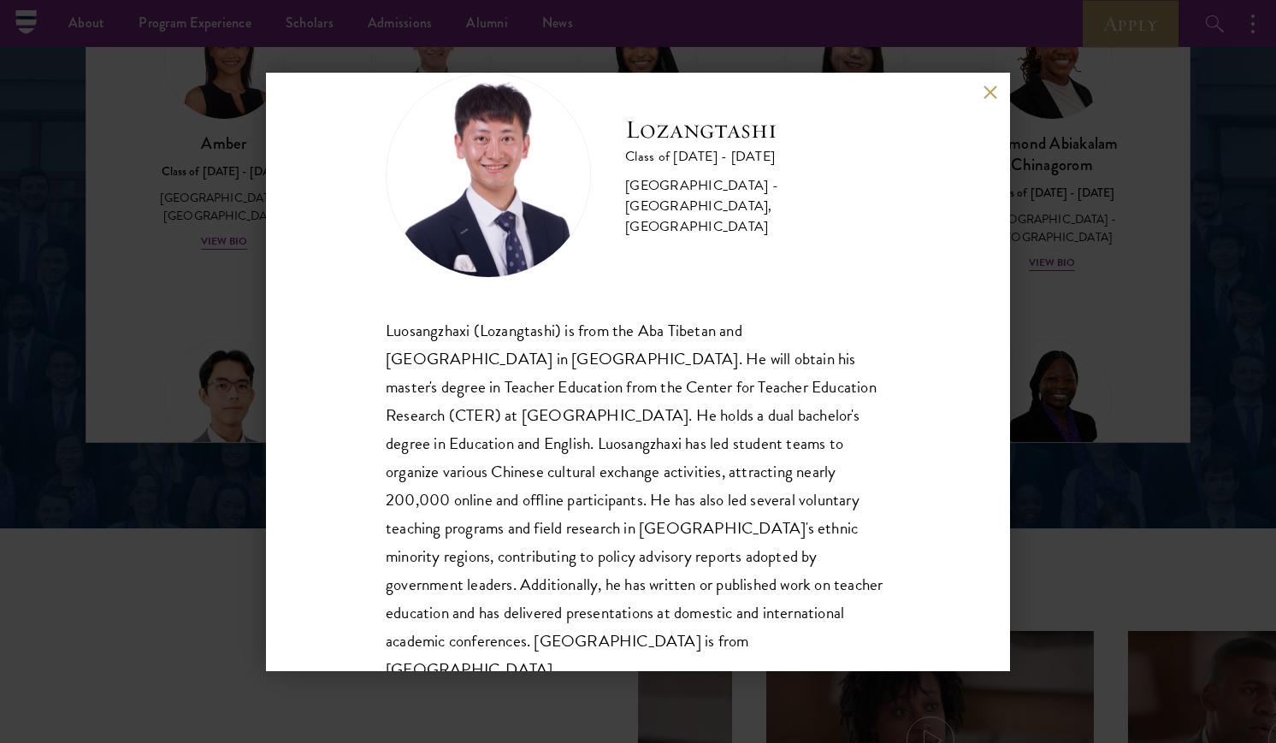
scroll to position [58, 0]
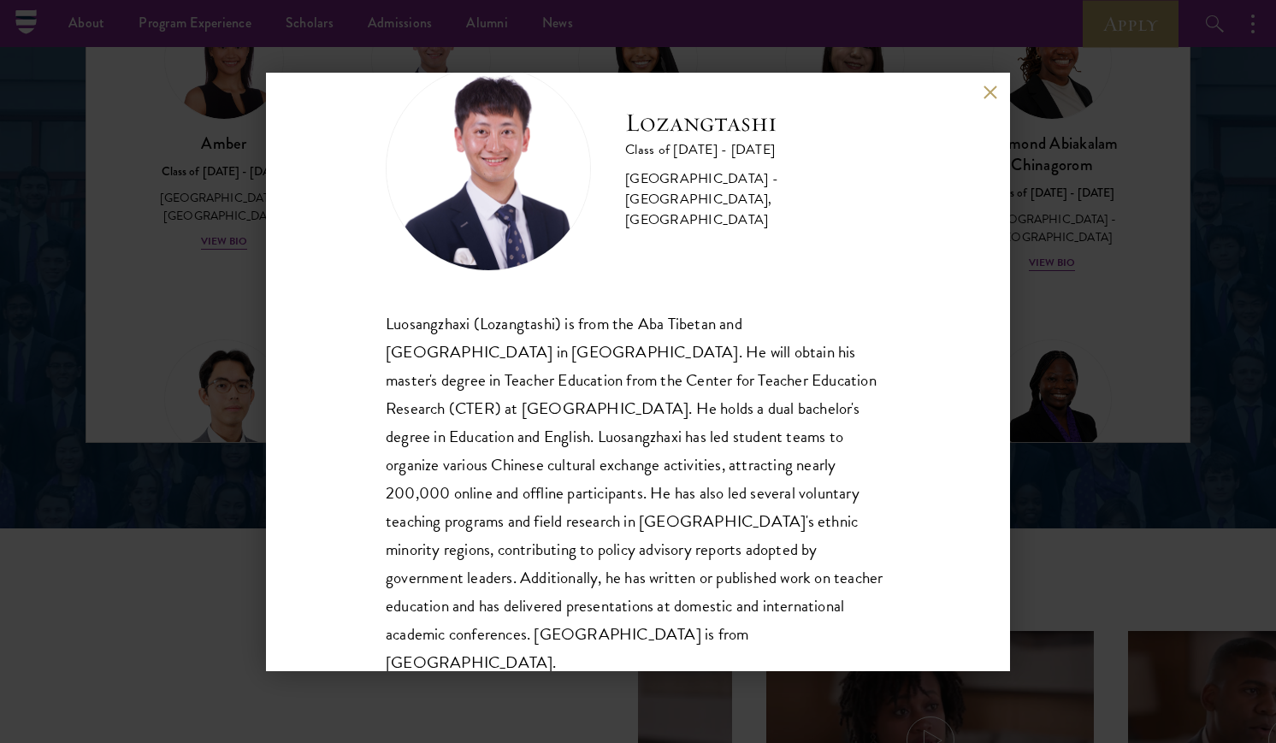
click at [1044, 264] on div "Lozangtashi Class of 2025 - 2026 China - South-Central Minzu University, Beijin…" at bounding box center [638, 371] width 1276 height 743
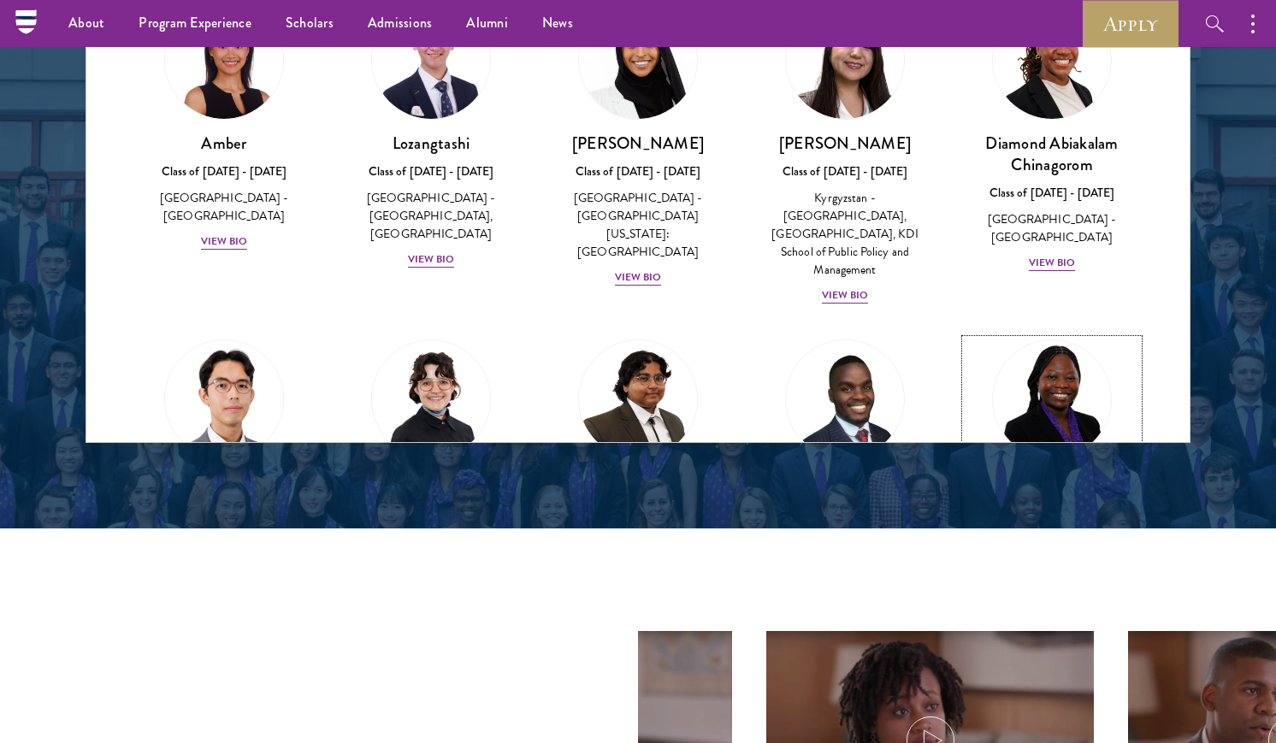
click at [1045, 358] on img at bounding box center [1052, 399] width 130 height 130
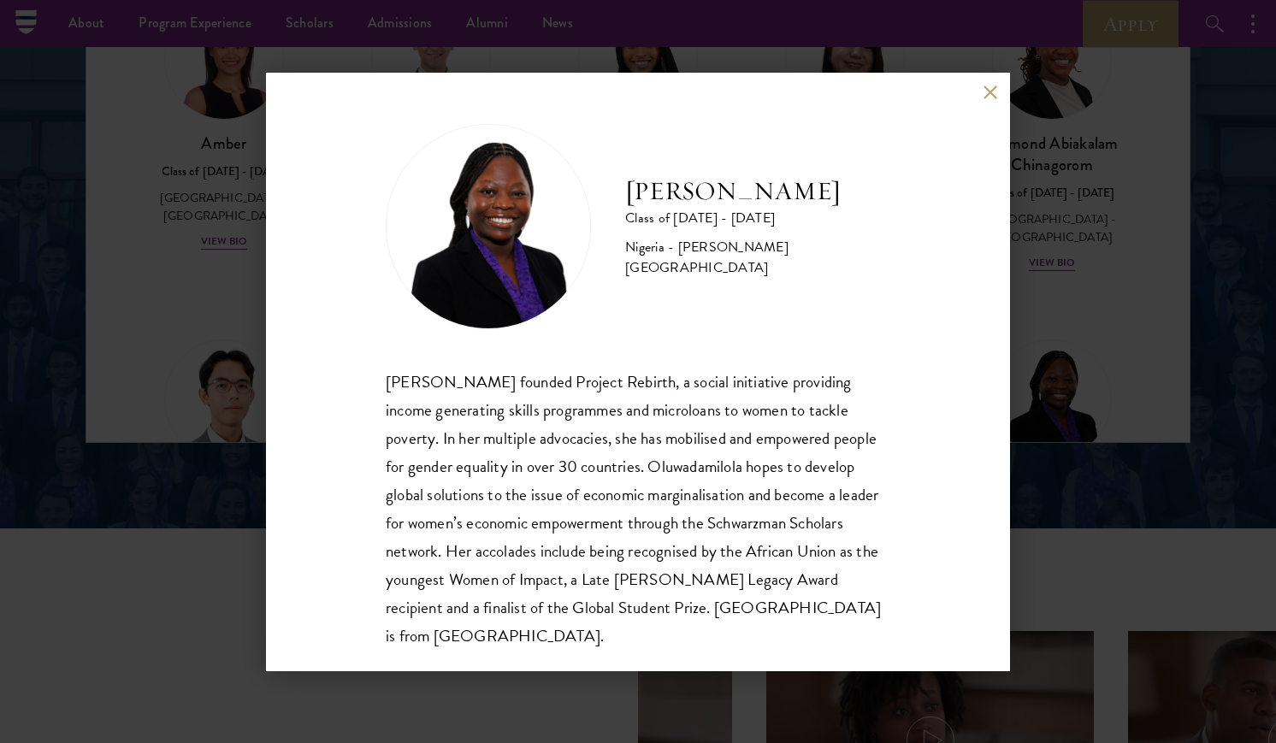
scroll to position [2, 0]
click at [1029, 282] on div "Oluwadamilola Akintewe Class of 2025 - 2026 Nigeria - Adekunle Ajasin Universit…" at bounding box center [638, 371] width 1276 height 743
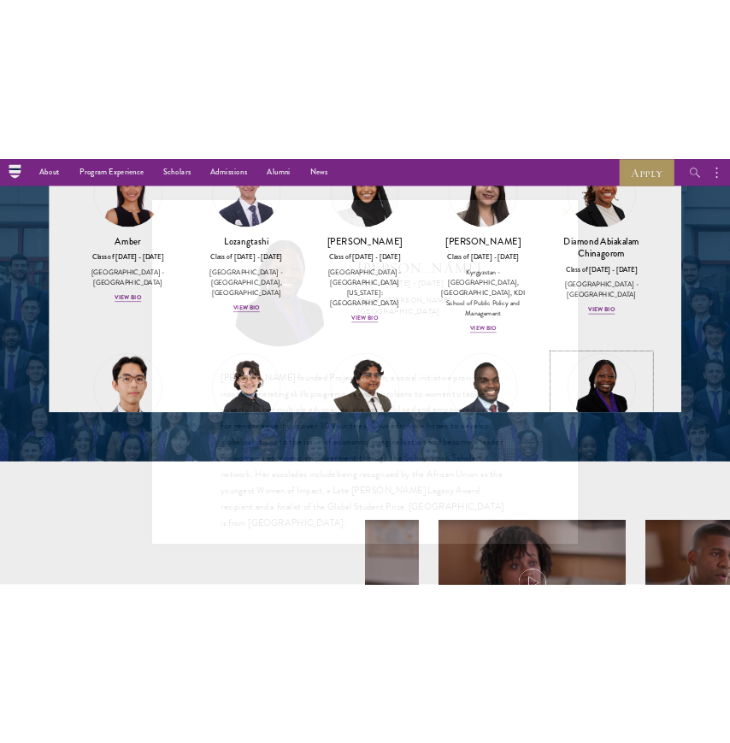
scroll to position [131, 0]
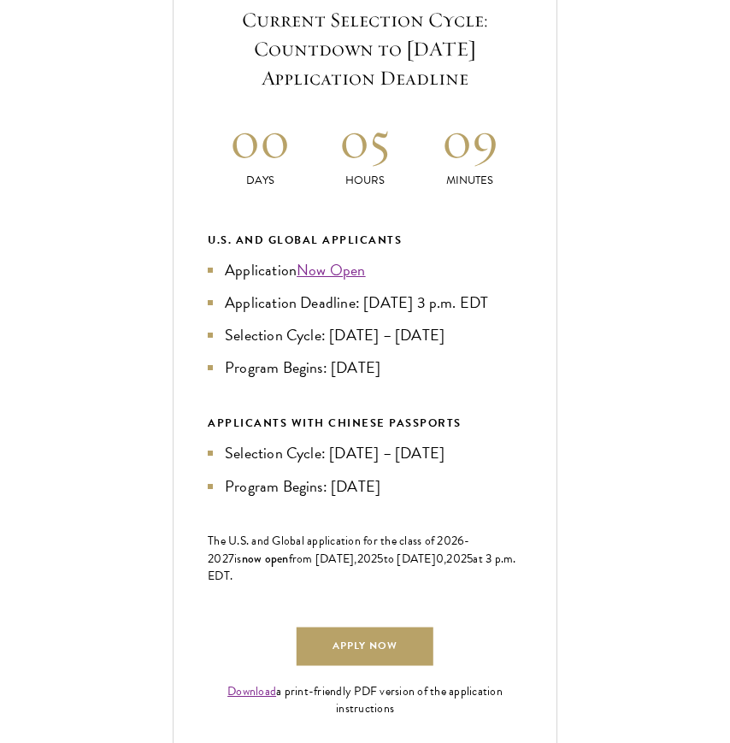
scroll to position [678, 0]
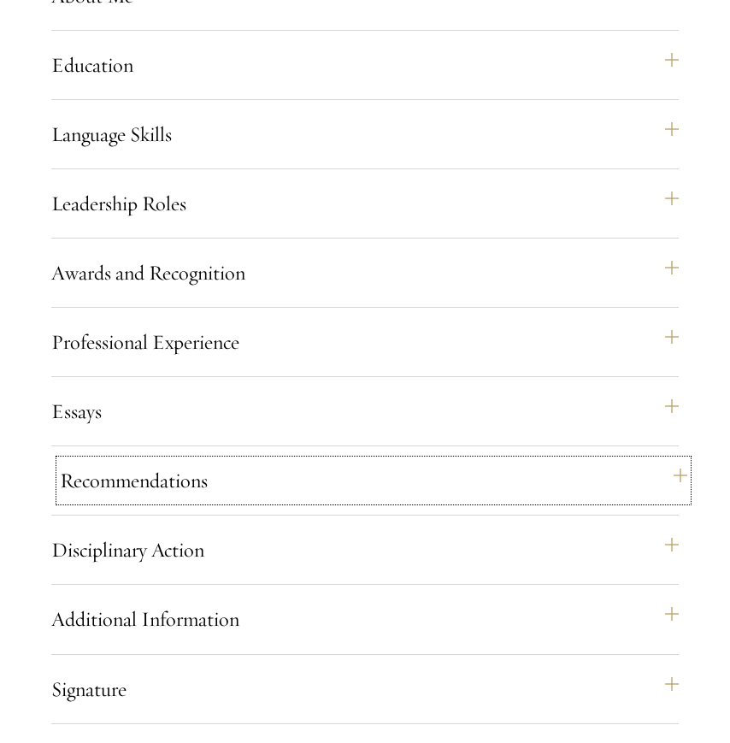
click at [362, 501] on button "Recommendations" at bounding box center [374, 480] width 628 height 41
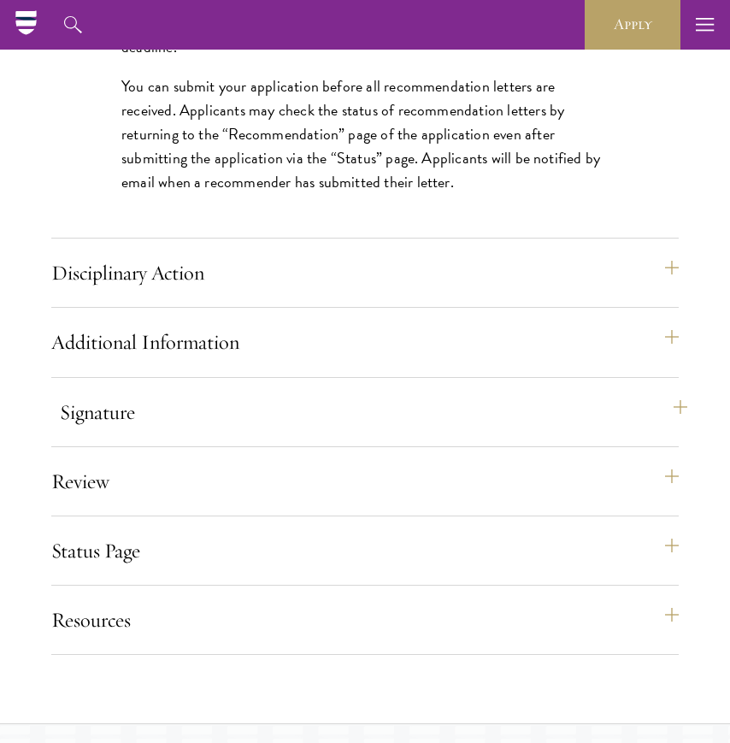
scroll to position [2936, 0]
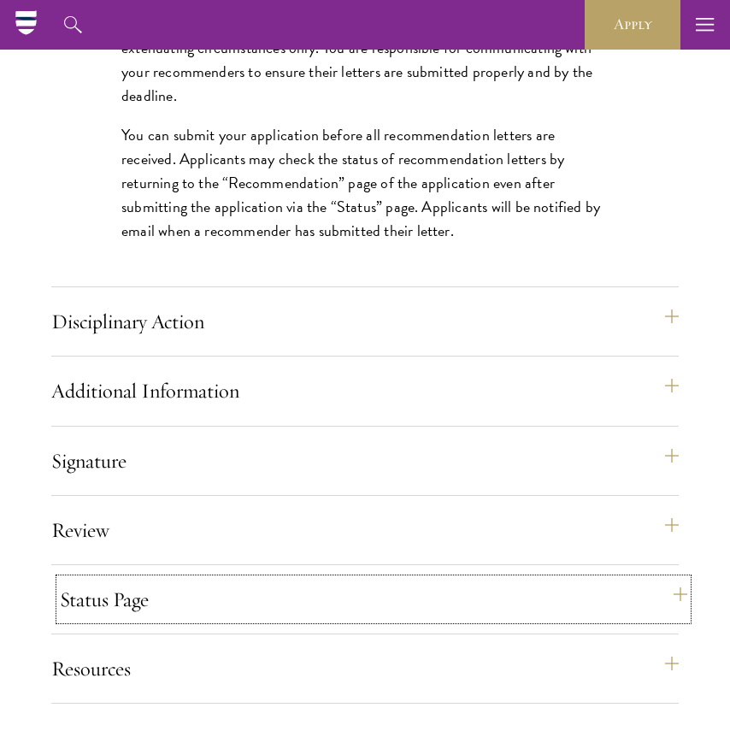
click at [219, 620] on button "Status Page" at bounding box center [374, 599] width 628 height 41
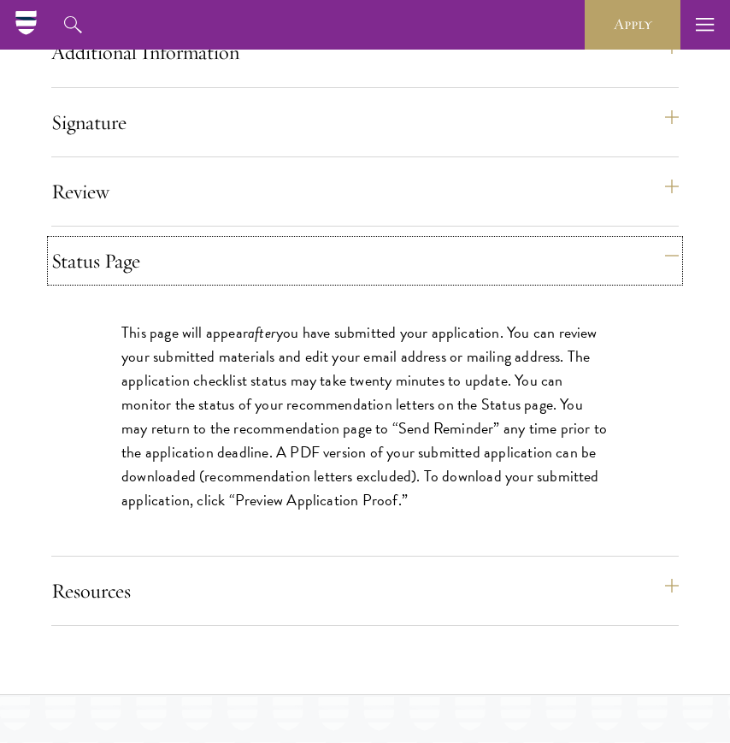
scroll to position [2180, 0]
